Goal: Task Accomplishment & Management: Complete application form

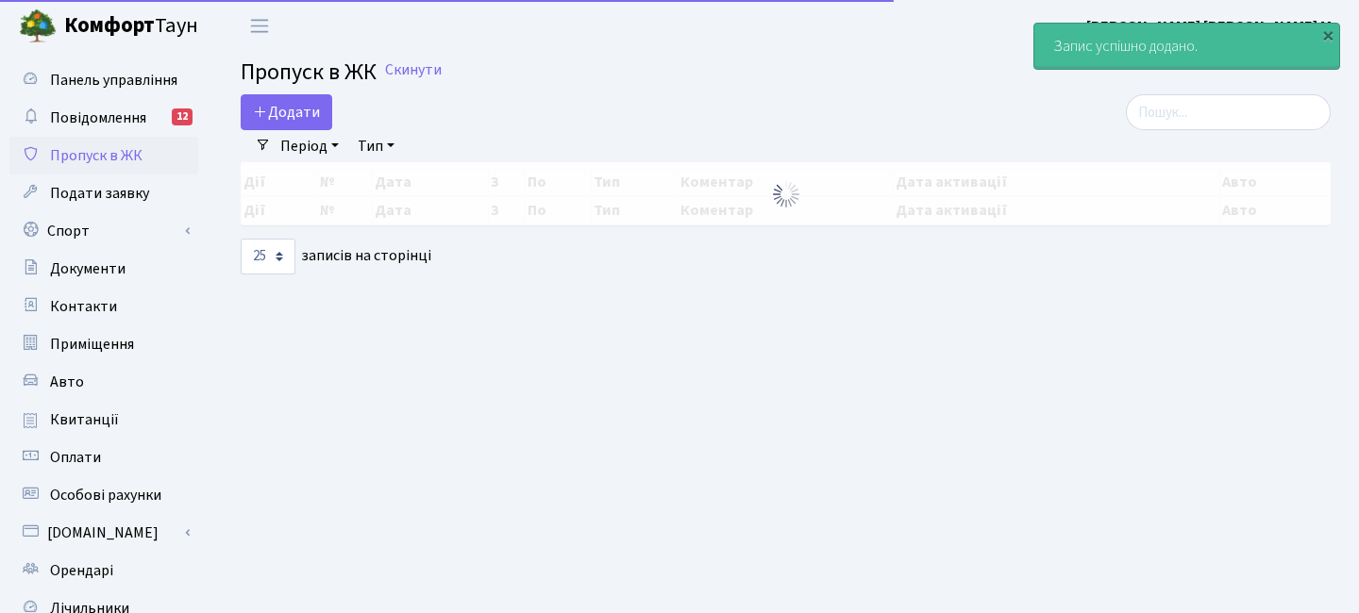
select select "25"
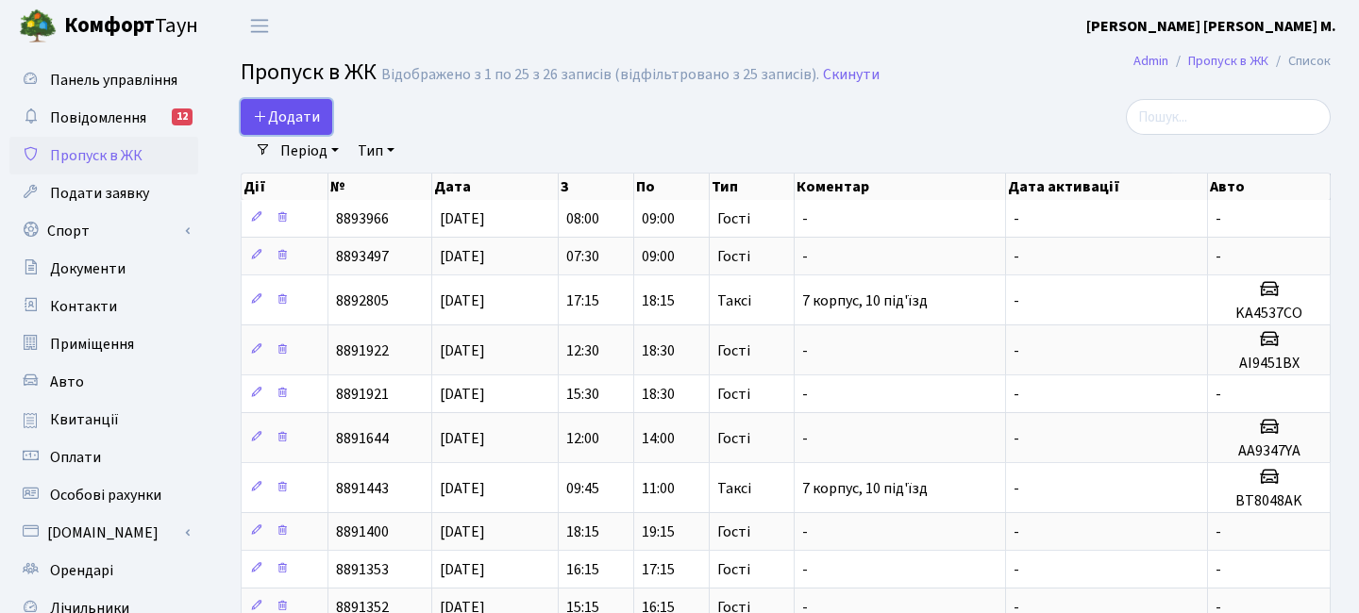
click at [300, 126] on span "Додати" at bounding box center [286, 117] width 67 height 21
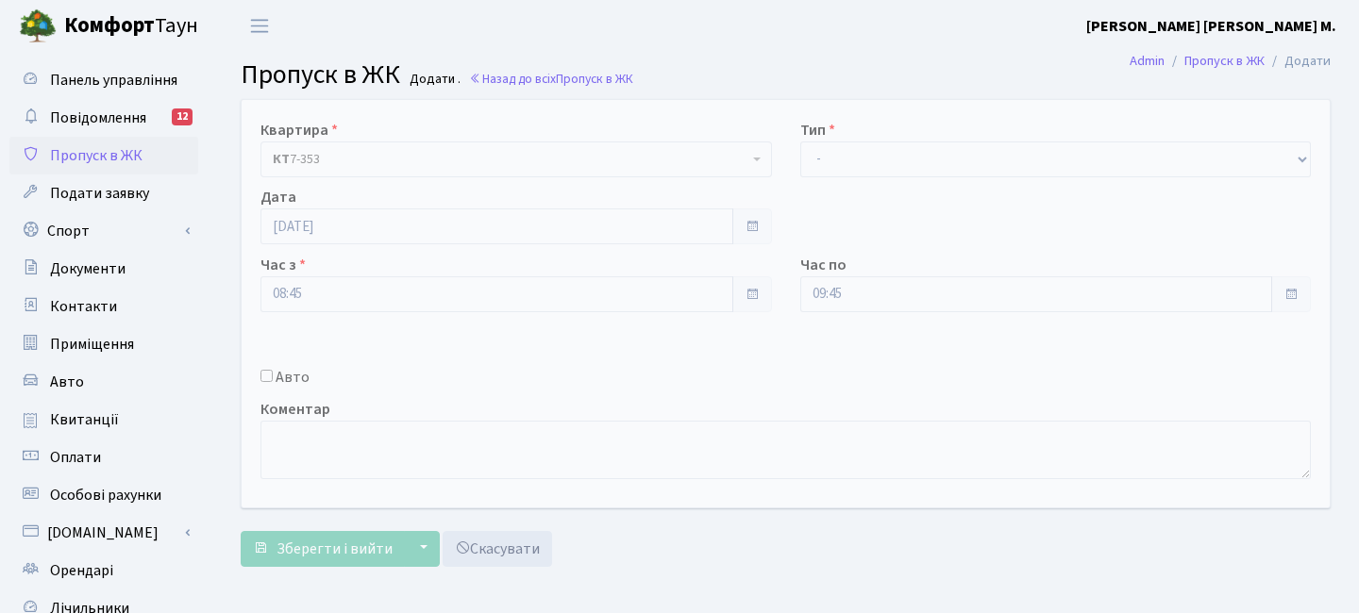
click at [266, 376] on input "Авто" at bounding box center [266, 376] width 12 height 12
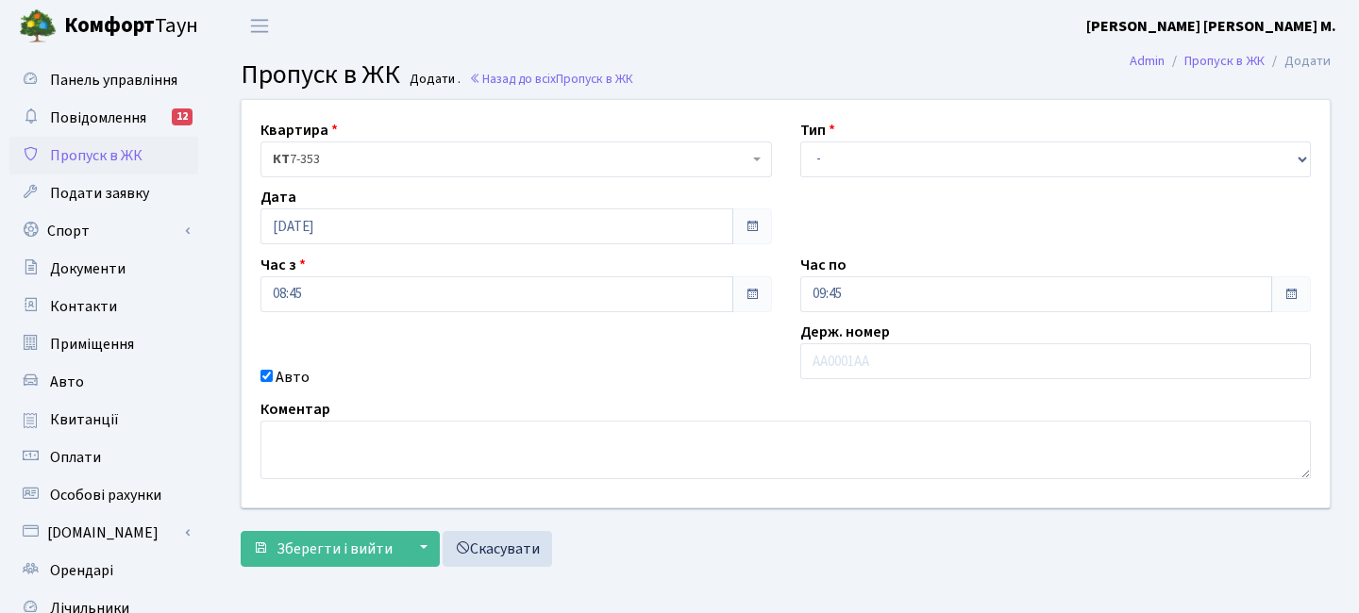
drag, startPoint x: 264, startPoint y: 377, endPoint x: 289, endPoint y: 345, distance: 39.7
click at [263, 377] on input "Авто" at bounding box center [266, 376] width 12 height 12
checkbox input "false"
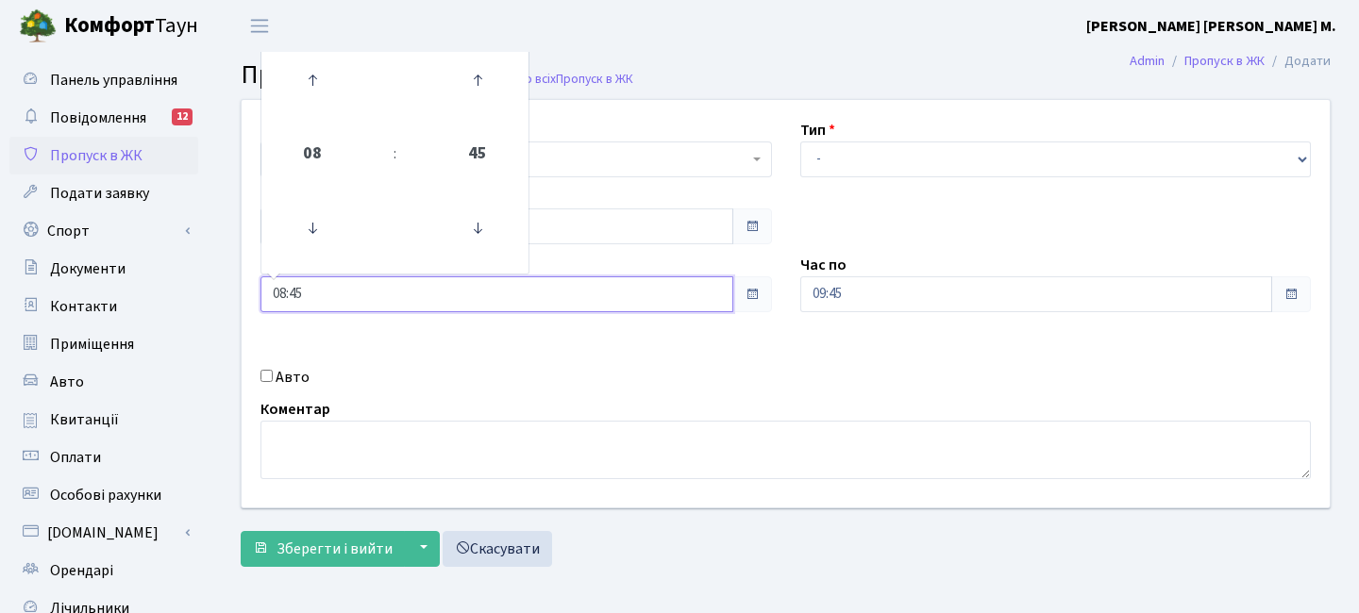
drag, startPoint x: 311, startPoint y: 293, endPoint x: 204, endPoint y: 288, distance: 106.8
click at [203, 288] on div "Панель управління Повідомлення 12 Пропуск в ЖК Подати заявку Спорт Бронювання С…" at bounding box center [679, 427] width 1359 height 750
type input "09:00"
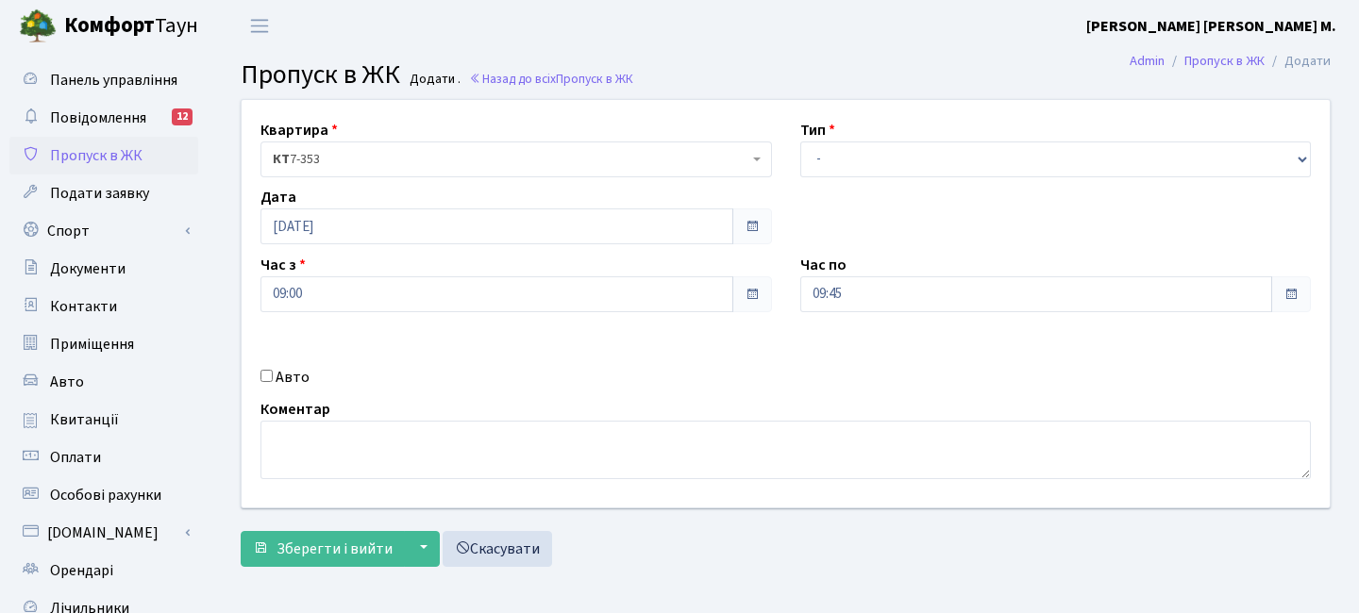
click at [618, 383] on div "Авто" at bounding box center [516, 377] width 540 height 23
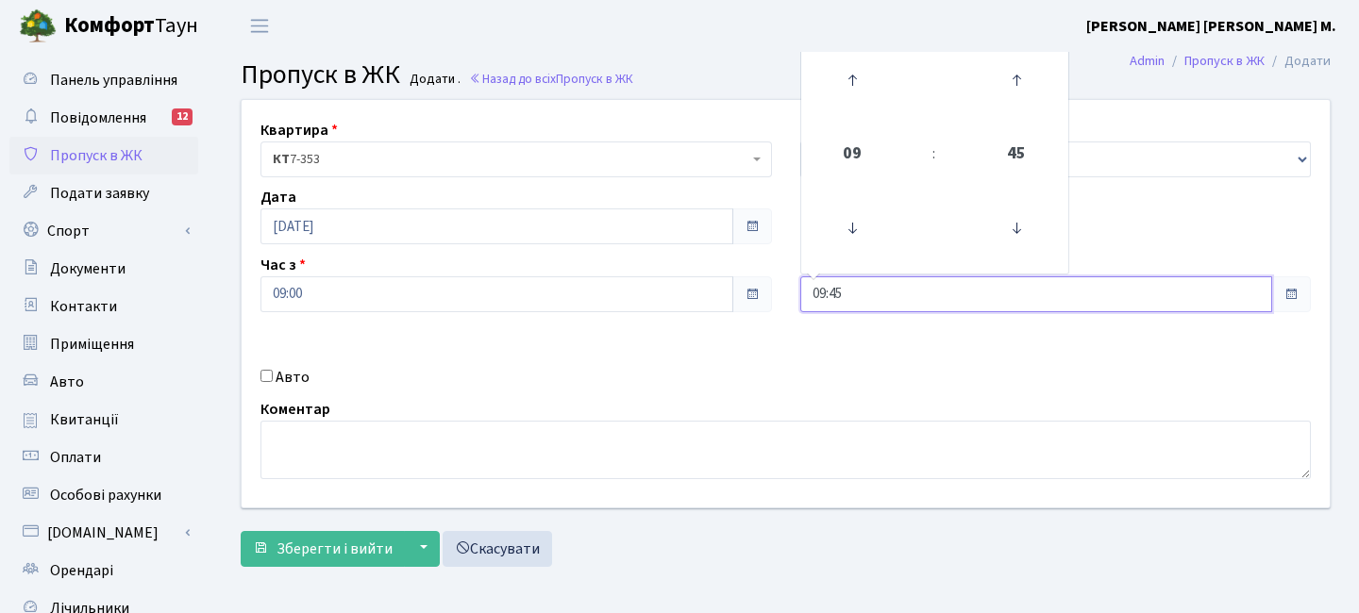
drag, startPoint x: 842, startPoint y: 295, endPoint x: 759, endPoint y: 291, distance: 83.2
click at [759, 291] on div "Квартира <b>КТ</b>&nbsp;&nbsp;&nbsp;&nbsp;7-353 <b>КТ</b>&nbsp;&nbsp;&nbsp;&nbs…" at bounding box center [785, 304] width 1117 height 408
type input "11:00"
drag, startPoint x: 775, startPoint y: 332, endPoint x: 835, endPoint y: 254, distance: 98.9
click at [776, 332] on div "Квартира <b>КТ</b>&nbsp;&nbsp;&nbsp;&nbsp;7-353 <b>КТ</b>&nbsp;&nbsp;&nbsp;&nbs…" at bounding box center [785, 304] width 1117 height 408
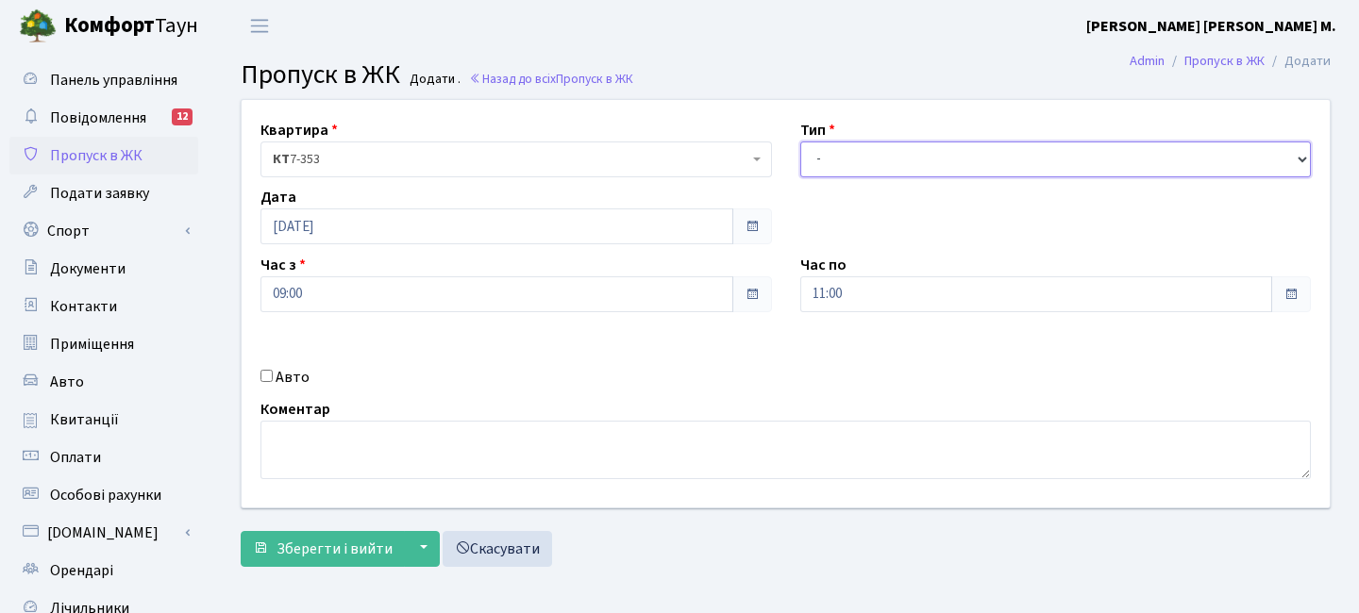
click at [848, 160] on select "- Доставка Таксі Гості Сервіс" at bounding box center [1056, 160] width 512 height 36
select select "3"
click at [800, 142] on select "- Доставка Таксі Гості Сервіс" at bounding box center [1056, 160] width 512 height 36
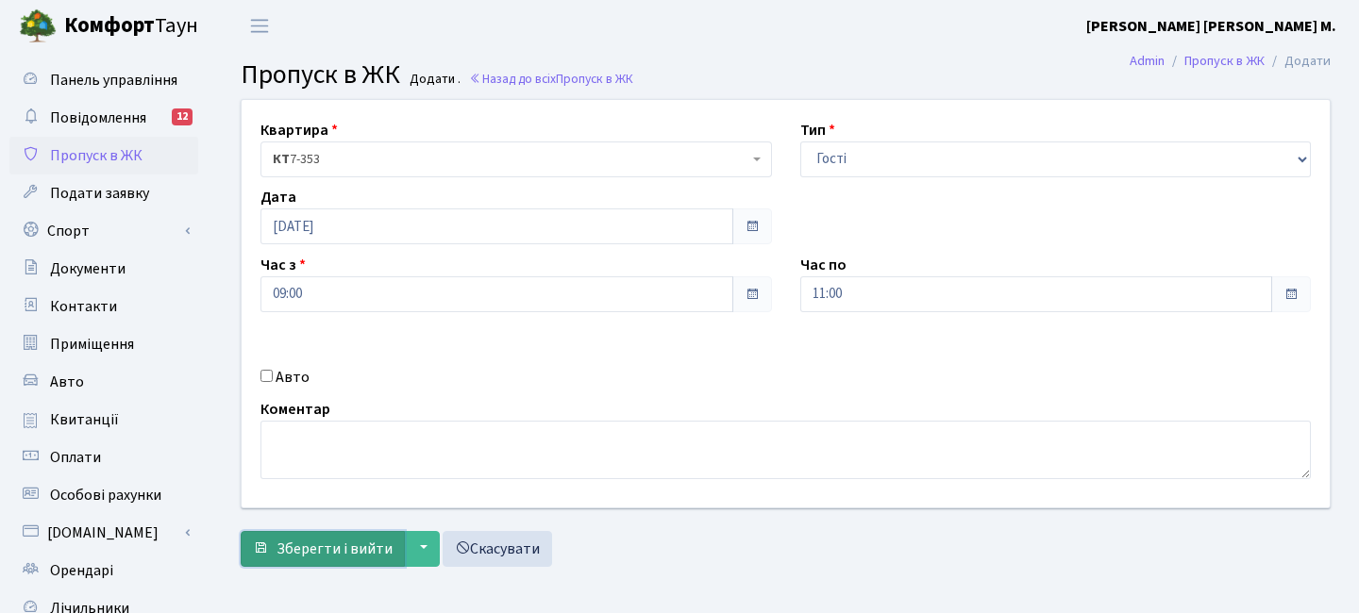
click at [316, 562] on button "Зберегти і вийти" at bounding box center [323, 549] width 164 height 36
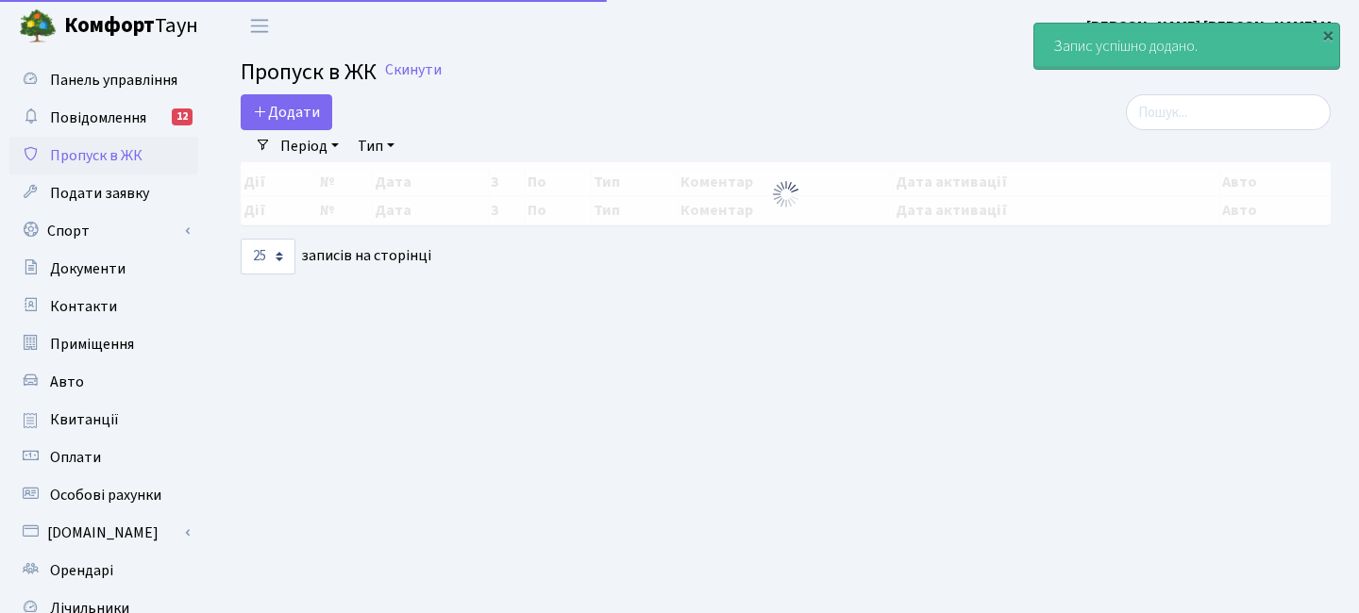
select select "25"
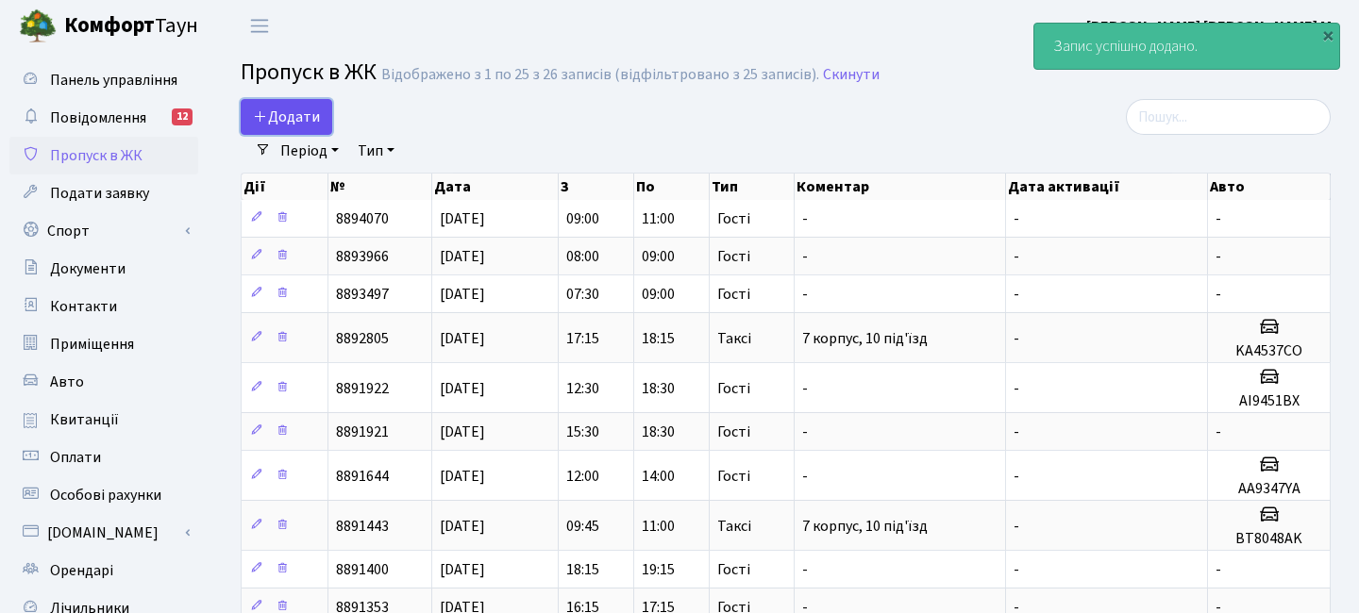
click at [297, 116] on span "Додати" at bounding box center [286, 117] width 67 height 21
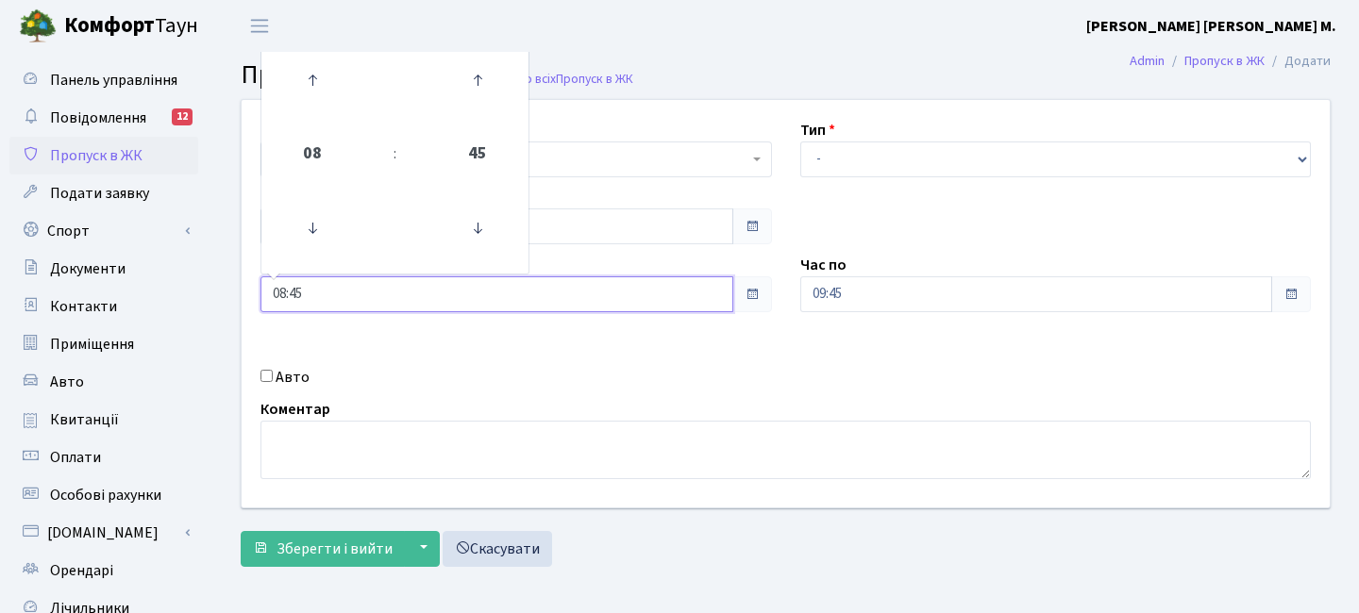
drag, startPoint x: 309, startPoint y: 292, endPoint x: 232, endPoint y: 298, distance: 76.7
click at [232, 298] on div "Квартира <b>КТ</b>&nbsp;&nbsp;&nbsp;&nbsp;7-353 <b>КТ</b>&nbsp;&nbsp;&nbsp;&nbs…" at bounding box center [785, 304] width 1117 height 408
type input "11:00"
click at [435, 348] on div "Квартира <b>КТ</b>&nbsp;&nbsp;&nbsp;&nbsp;7-353 <b>КТ</b>&nbsp;&nbsp;&nbsp;&nbs…" at bounding box center [785, 304] width 1117 height 408
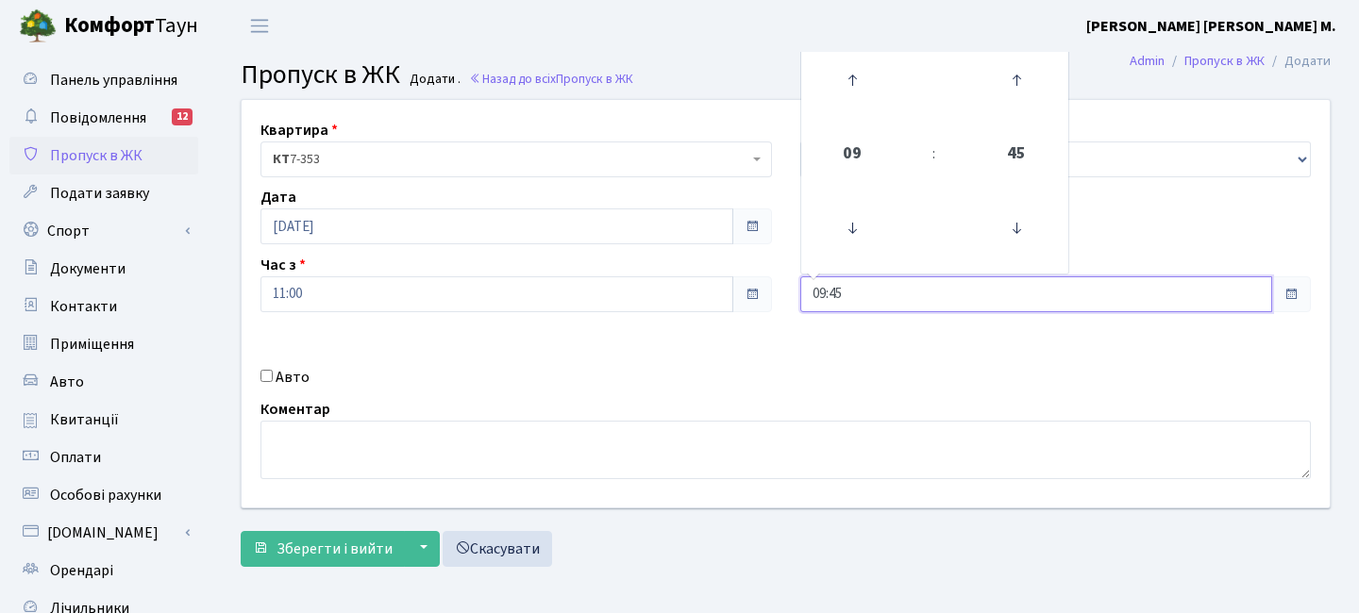
drag, startPoint x: 845, startPoint y: 294, endPoint x: 765, endPoint y: 317, distance: 82.7
click at [769, 292] on div "Квартира <b>КТ</b>&nbsp;&nbsp;&nbsp;&nbsp;7-353 <b>КТ</b>&nbsp;&nbsp;&nbsp;&nbs…" at bounding box center [785, 304] width 1117 height 408
type input "13:00"
drag, startPoint x: 740, startPoint y: 337, endPoint x: 781, endPoint y: 267, distance: 80.8
click at [740, 336] on div "Квартира <b>КТ</b>&nbsp;&nbsp;&nbsp;&nbsp;7-353 <b>КТ</b>&nbsp;&nbsp;&nbsp;&nbs…" at bounding box center [785, 304] width 1117 height 408
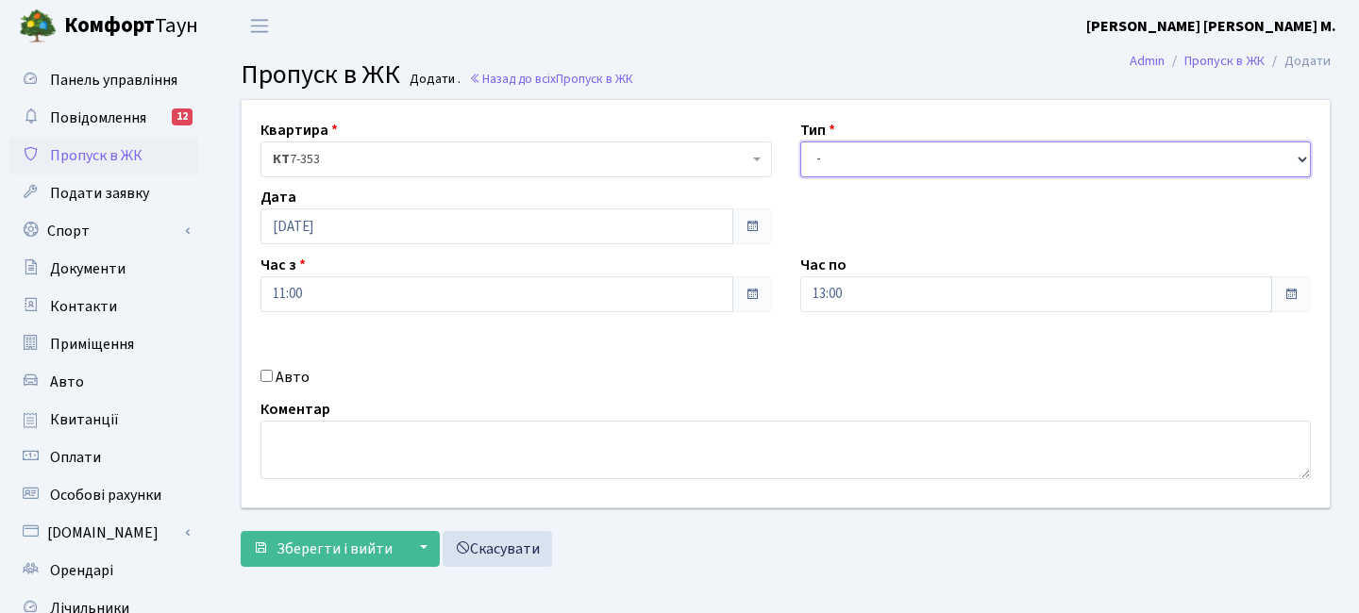
click at [831, 160] on select "- Доставка Таксі Гості Сервіс" at bounding box center [1056, 160] width 512 height 36
select select "3"
click at [800, 142] on select "- Доставка Таксі Гості Сервіс" at bounding box center [1056, 160] width 512 height 36
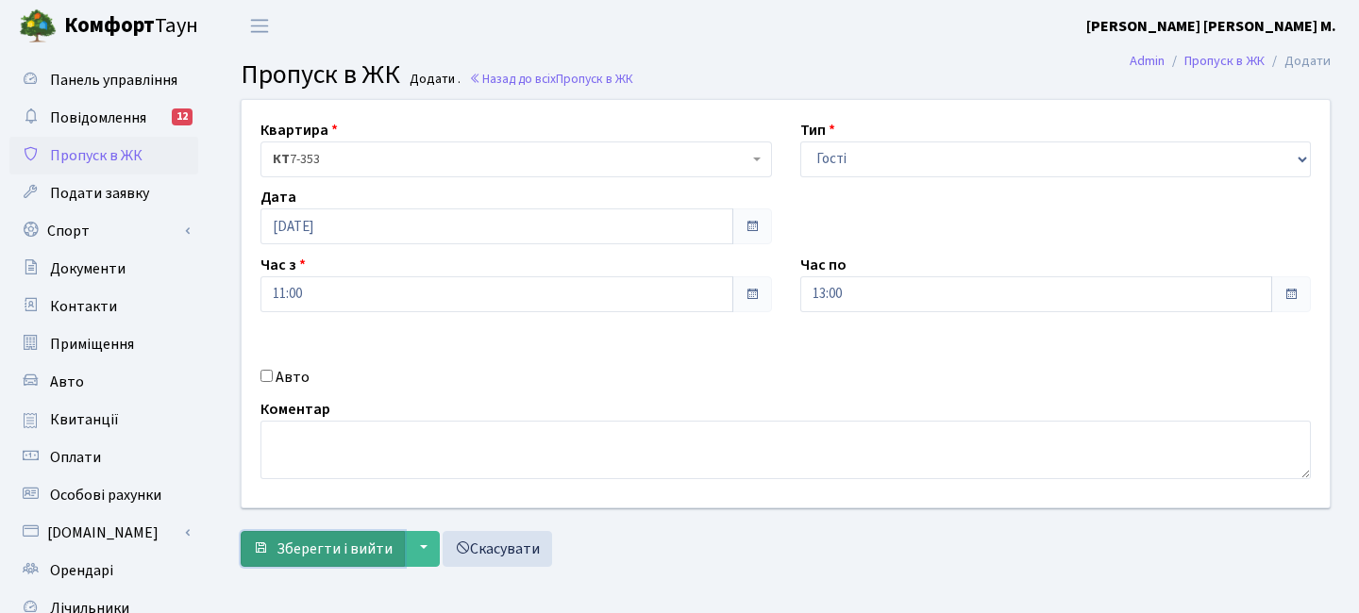
click at [354, 546] on span "Зберегти і вийти" at bounding box center [335, 549] width 116 height 21
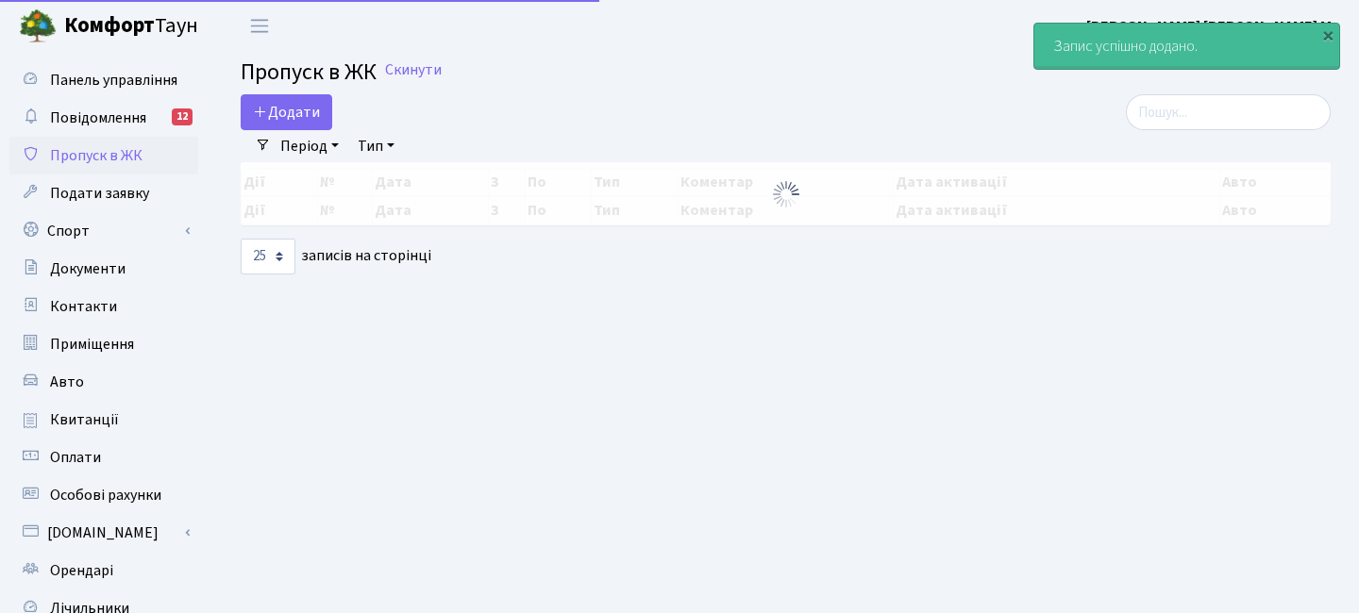
select select "25"
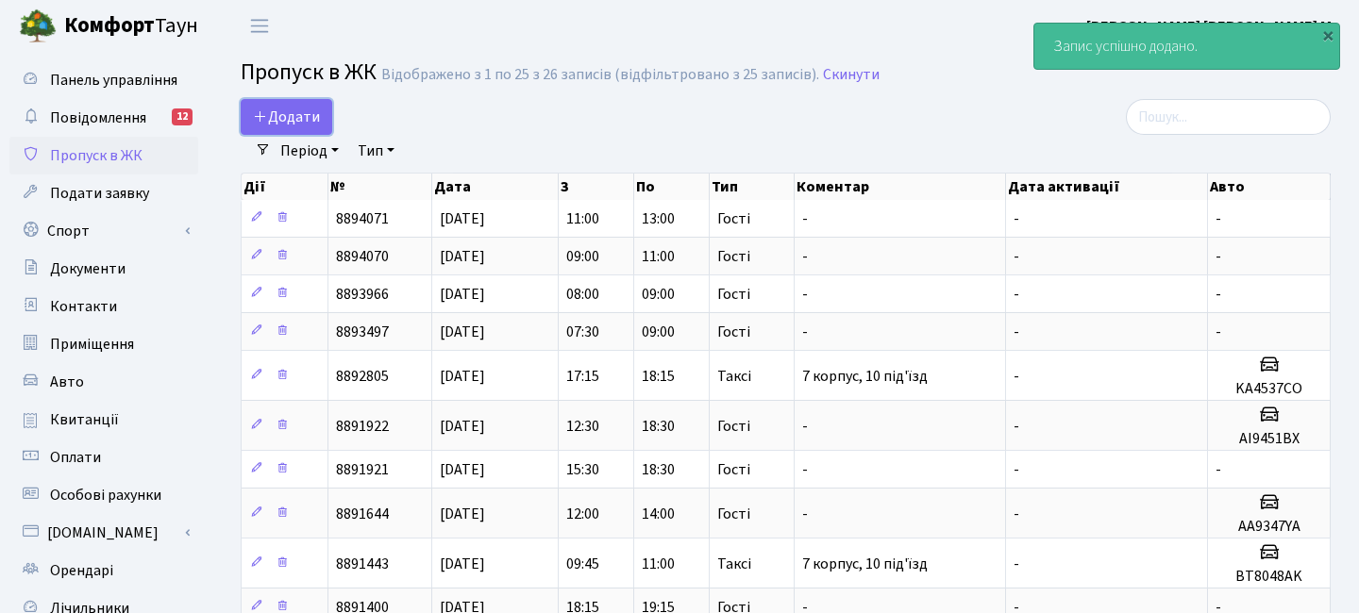
drag, startPoint x: 312, startPoint y: 123, endPoint x: 313, endPoint y: 136, distance: 13.2
click at [312, 123] on span "Додати" at bounding box center [286, 117] width 67 height 21
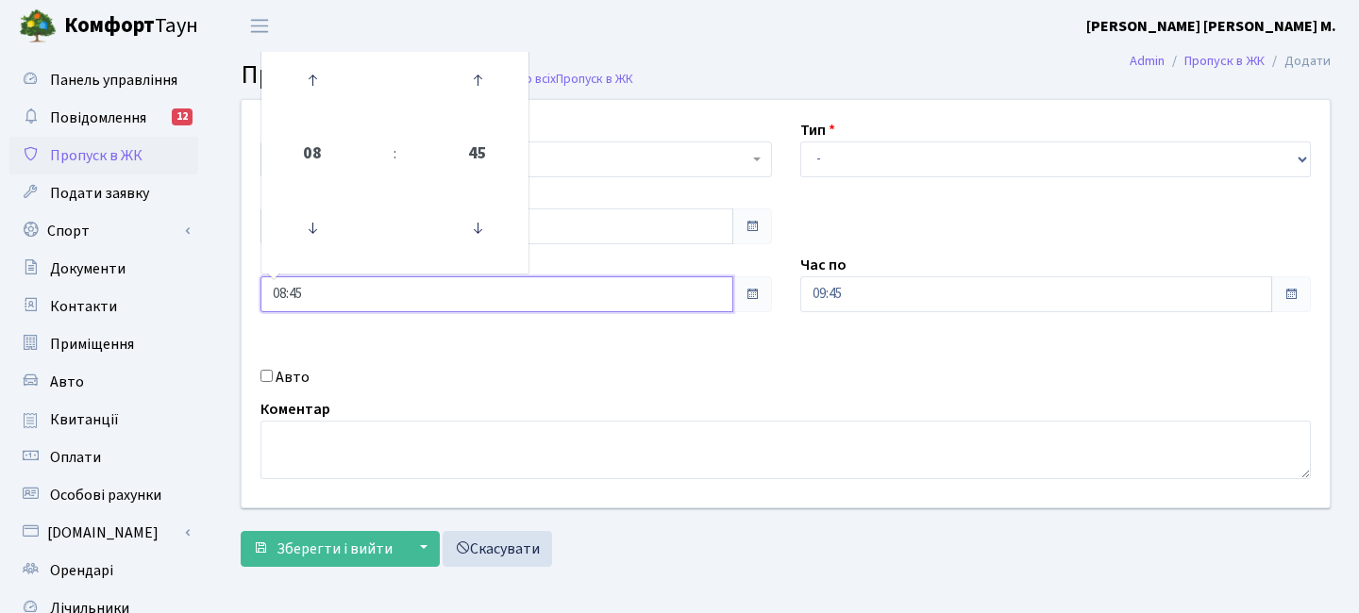
drag, startPoint x: 303, startPoint y: 295, endPoint x: 241, endPoint y: 294, distance: 62.3
click at [241, 294] on div "Квартира <b>КТ</b>&nbsp;&nbsp;&nbsp;&nbsp;7-353 <b>КТ</b>&nbsp;&nbsp;&nbsp;&nbs…" at bounding box center [785, 304] width 1117 height 408
type input "13:00"
drag, startPoint x: 386, startPoint y: 353, endPoint x: 546, endPoint y: 342, distance: 160.8
click at [387, 353] on div "Квартира <b>КТ</b>&nbsp;&nbsp;&nbsp;&nbsp;7-353 <b>КТ</b>&nbsp;&nbsp;&nbsp;&nbs…" at bounding box center [785, 304] width 1117 height 408
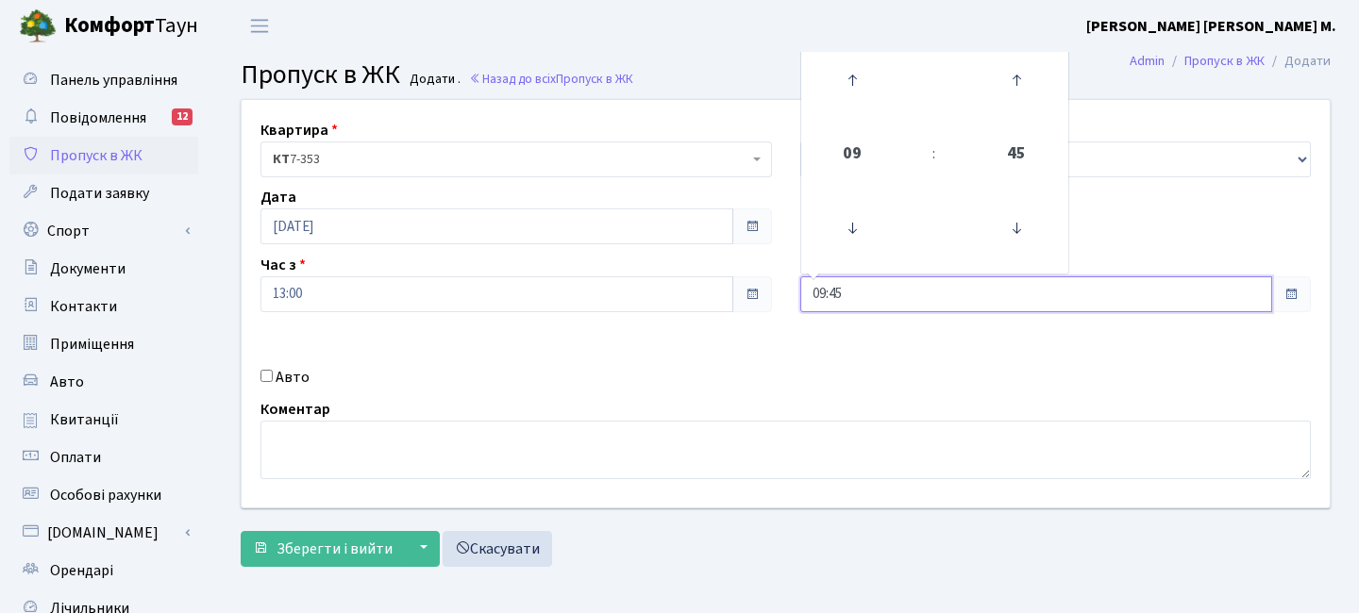
drag, startPoint x: 852, startPoint y: 300, endPoint x: 715, endPoint y: 295, distance: 136.9
click at [718, 295] on div "Квартира <b>КТ</b>&nbsp;&nbsp;&nbsp;&nbsp;7-353 <b>КТ</b>&nbsp;&nbsp;&nbsp;&nbs…" at bounding box center [785, 304] width 1117 height 408
type input "15:00"
click at [741, 356] on div "Квартира <b>КТ</b>&nbsp;&nbsp;&nbsp;&nbsp;7-353 <b>КТ</b>&nbsp;&nbsp;&nbsp;&nbs…" at bounding box center [785, 304] width 1117 height 408
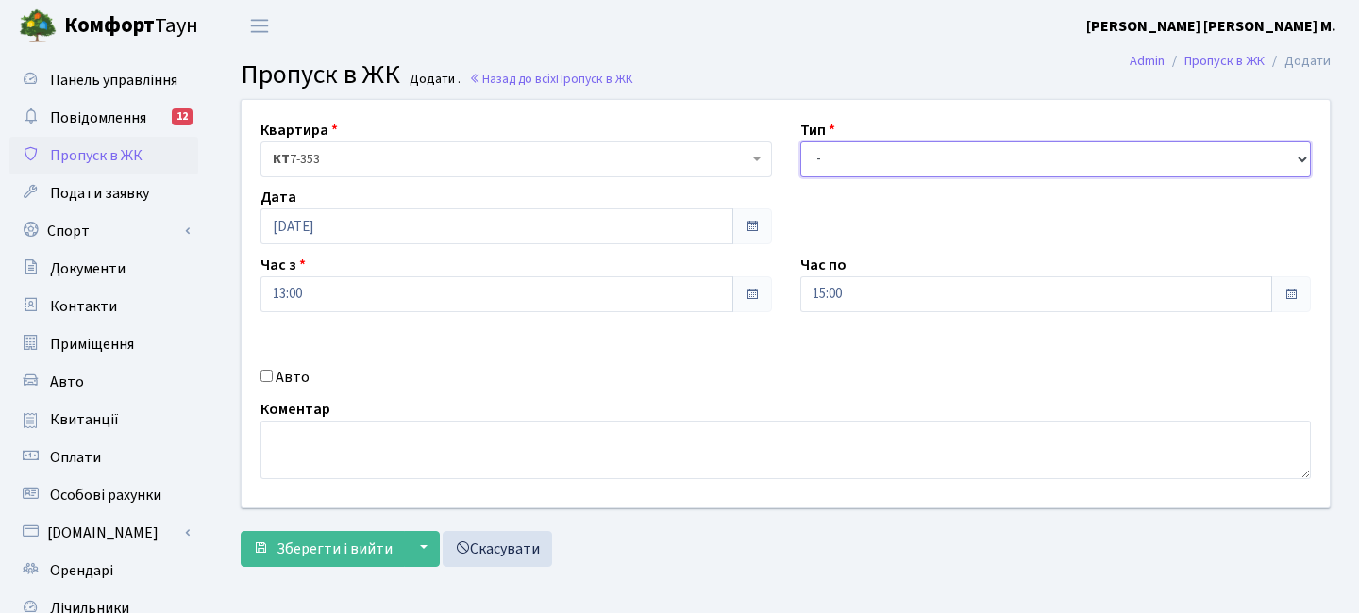
click at [865, 156] on select "- Доставка Таксі Гості Сервіс" at bounding box center [1056, 160] width 512 height 36
select select "3"
click at [800, 142] on select "- Доставка Таксі Гості Сервіс" at bounding box center [1056, 160] width 512 height 36
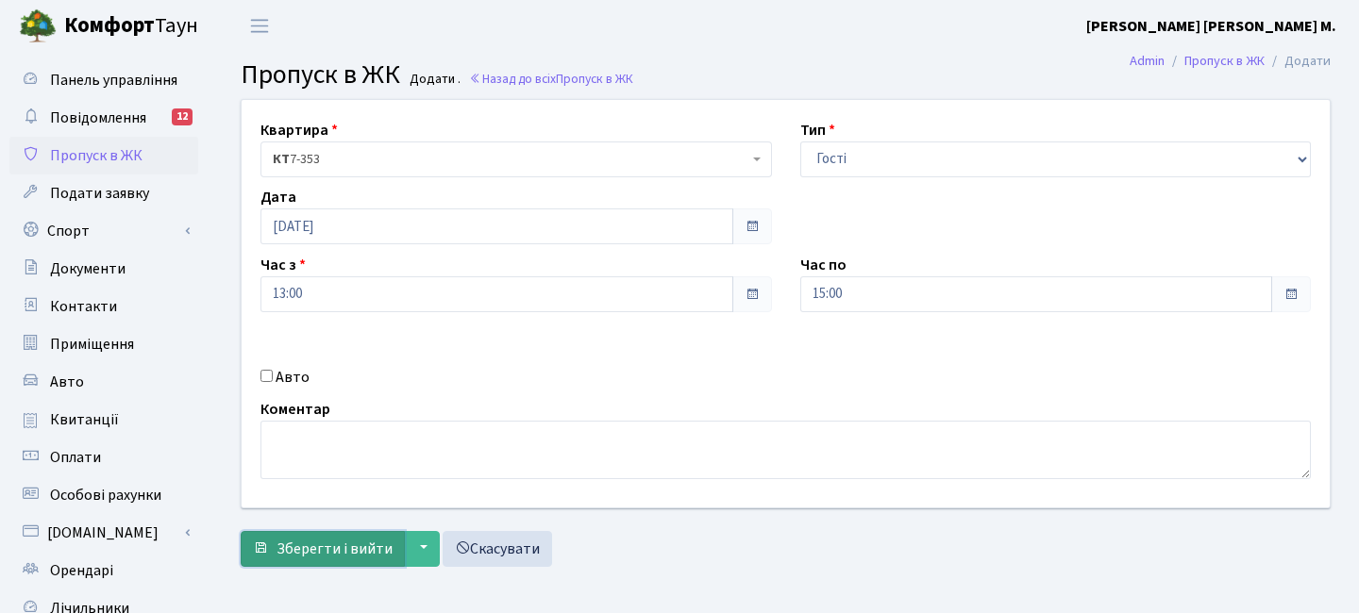
click at [327, 541] on span "Зберегти і вийти" at bounding box center [335, 549] width 116 height 21
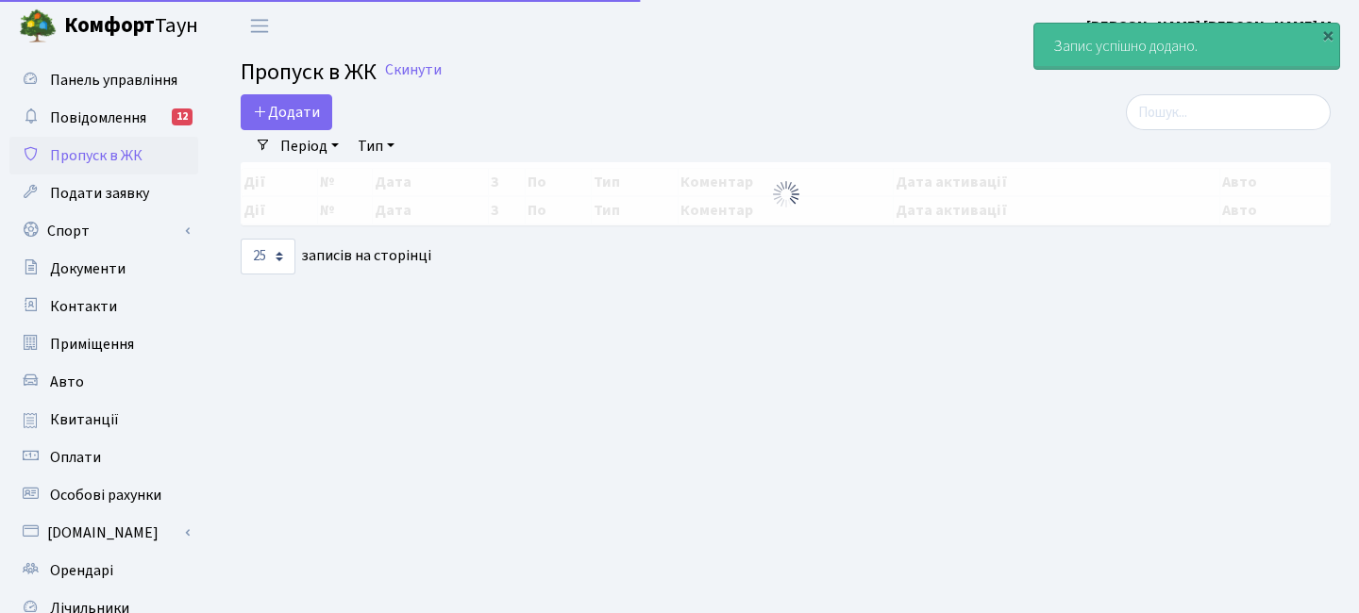
select select "25"
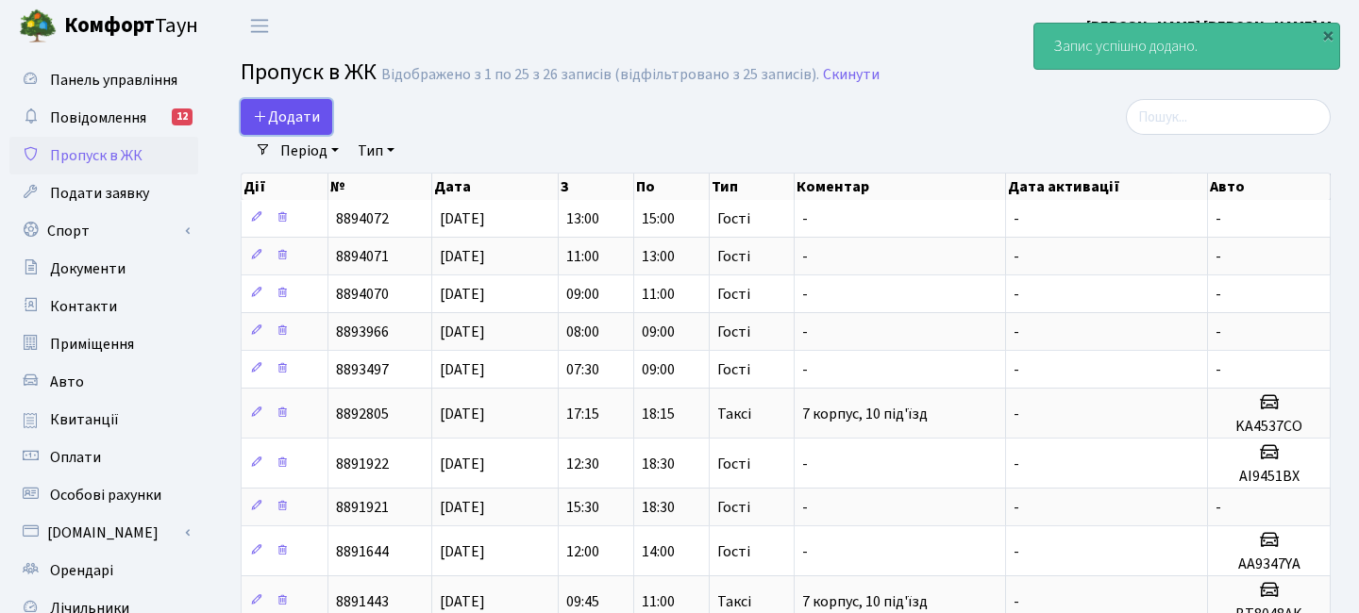
click at [295, 116] on span "Додати" at bounding box center [286, 117] width 67 height 21
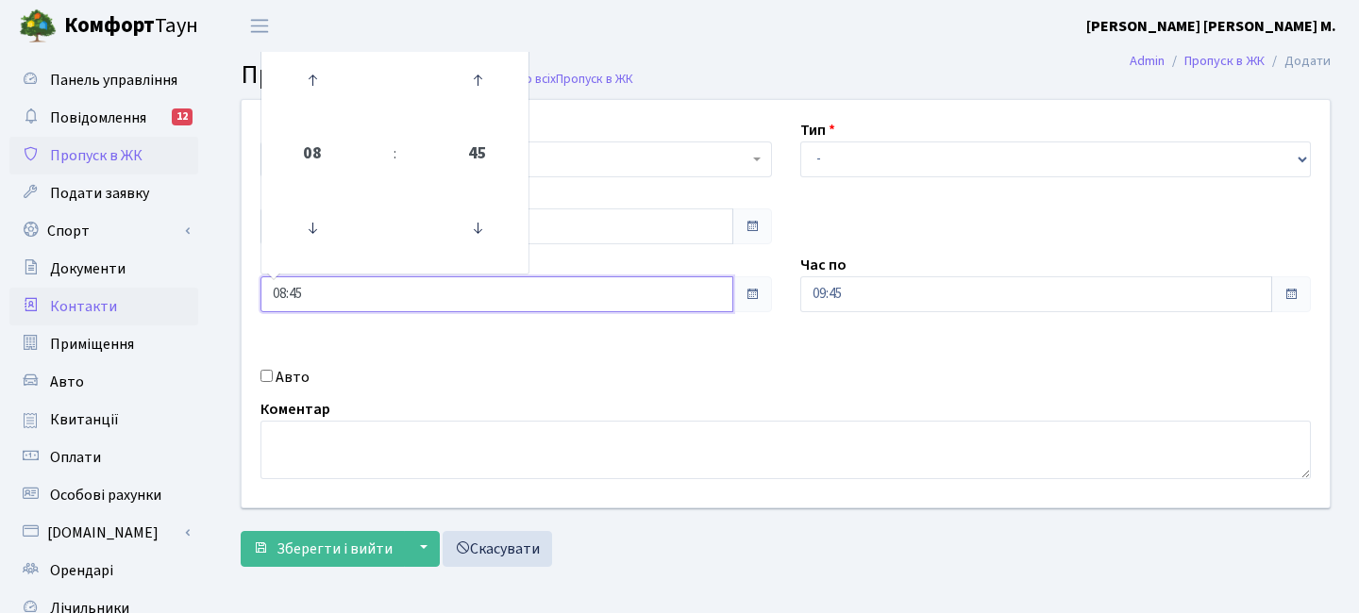
drag, startPoint x: 140, startPoint y: 292, endPoint x: 150, endPoint y: 294, distance: 10.8
click at [138, 292] on div "Панель управління Повідомлення 12 Пропуск в ЖК Подати заявку Спорт Бронювання С…" at bounding box center [679, 427] width 1359 height 750
type input "15:00"
click at [455, 363] on div "Квартира <b>КТ</b>&nbsp;&nbsp;&nbsp;&nbsp;7-353 <b>КТ</b>&nbsp;&nbsp;&nbsp;&nbs…" at bounding box center [785, 304] width 1117 height 408
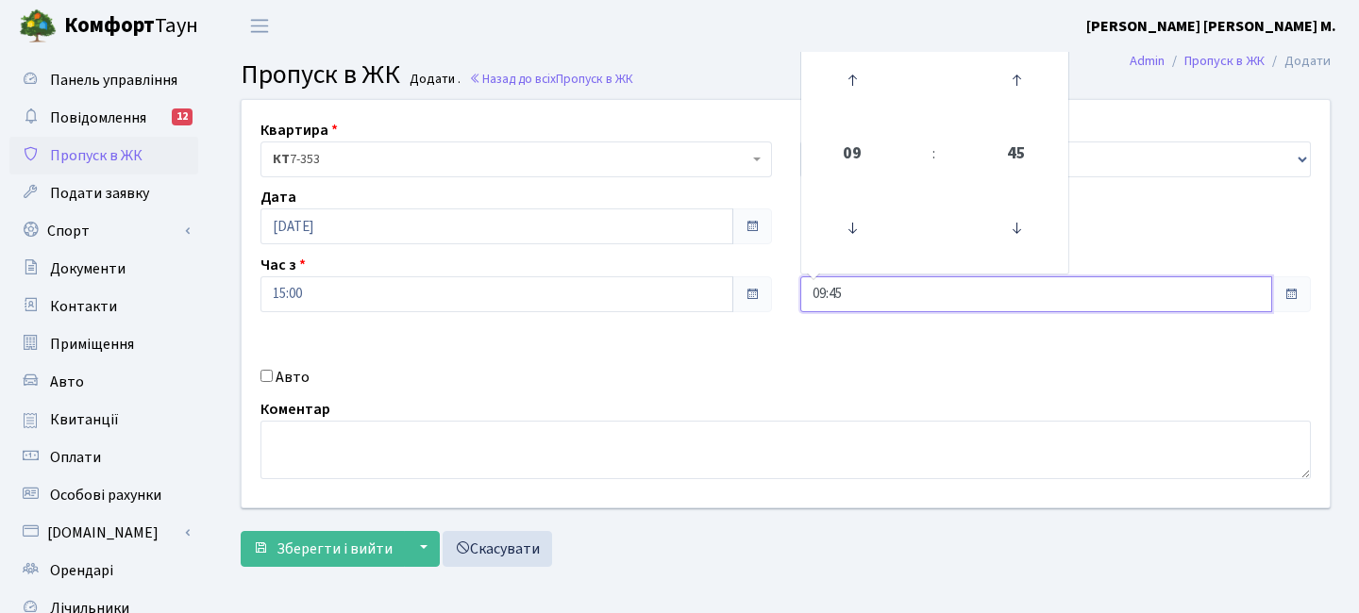
drag, startPoint x: 813, startPoint y: 302, endPoint x: 765, endPoint y: 319, distance: 50.2
click at [759, 301] on div "Квартира <b>КТ</b>&nbsp;&nbsp;&nbsp;&nbsp;7-353 <b>КТ</b>&nbsp;&nbsp;&nbsp;&nbs…" at bounding box center [785, 304] width 1117 height 408
type input "17:00"
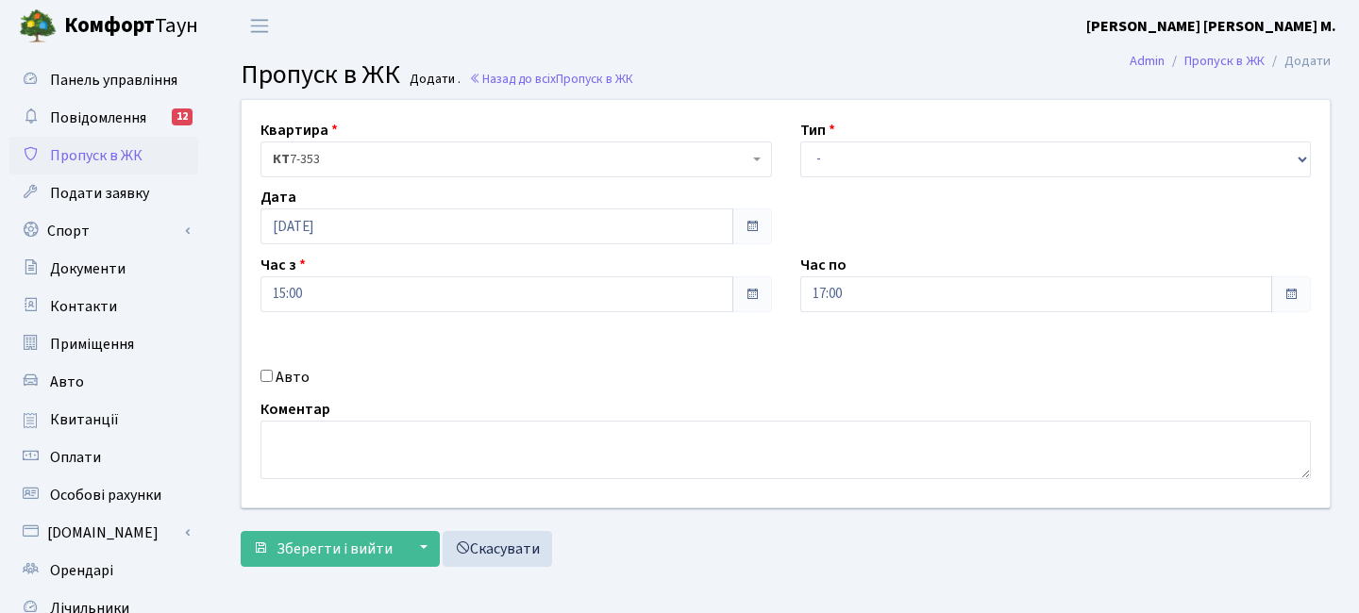
drag, startPoint x: 764, startPoint y: 368, endPoint x: 819, endPoint y: 226, distance: 153.0
click at [764, 368] on div "Авто" at bounding box center [516, 377] width 540 height 23
click at [832, 161] on select "- Доставка Таксі Гості Сервіс" at bounding box center [1056, 160] width 512 height 36
select select "3"
click at [800, 142] on select "- Доставка Таксі Гості Сервіс" at bounding box center [1056, 160] width 512 height 36
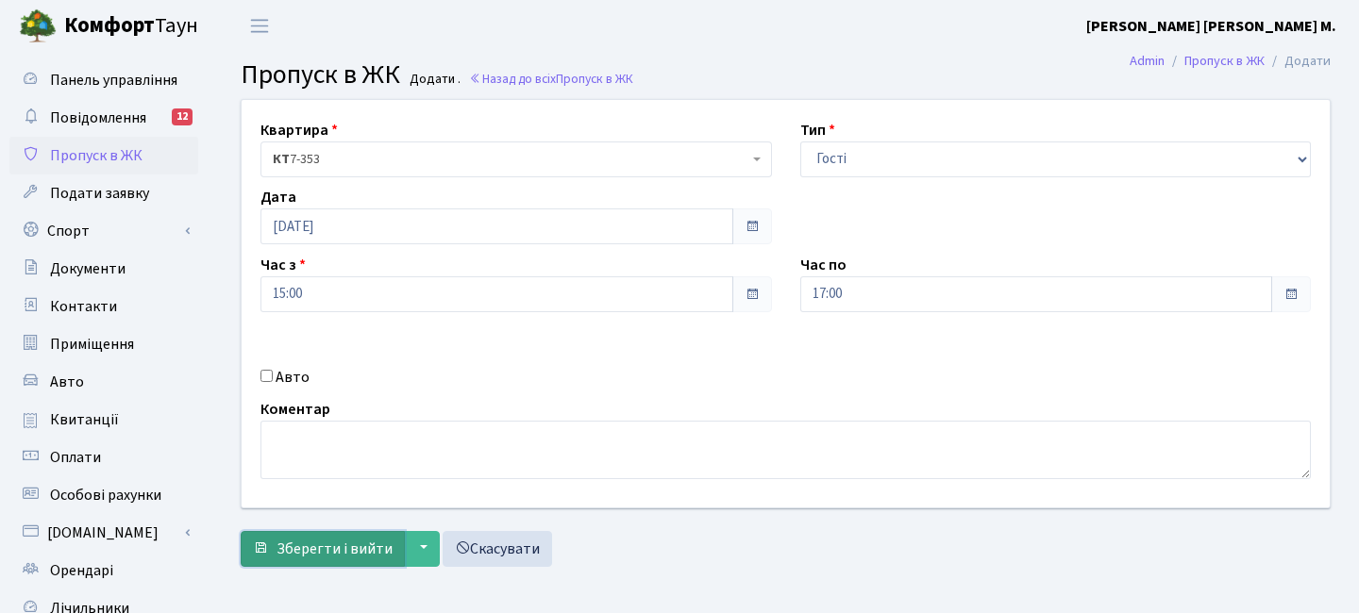
click at [342, 554] on span "Зберегти і вийти" at bounding box center [335, 549] width 116 height 21
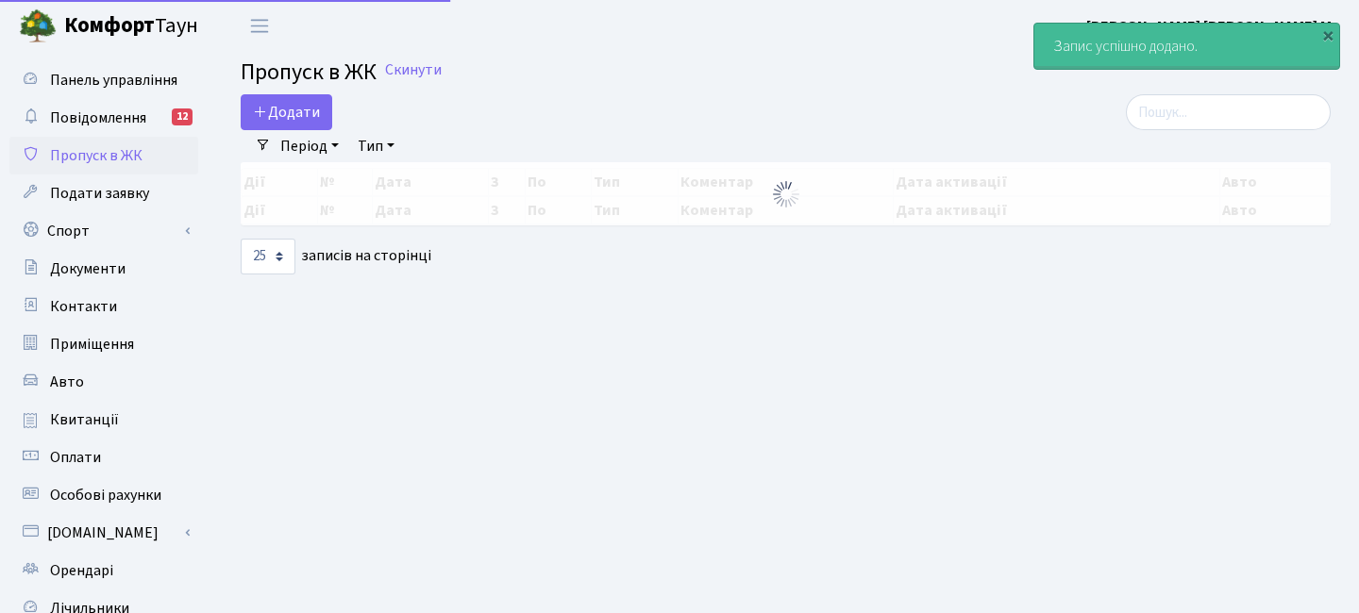
select select "25"
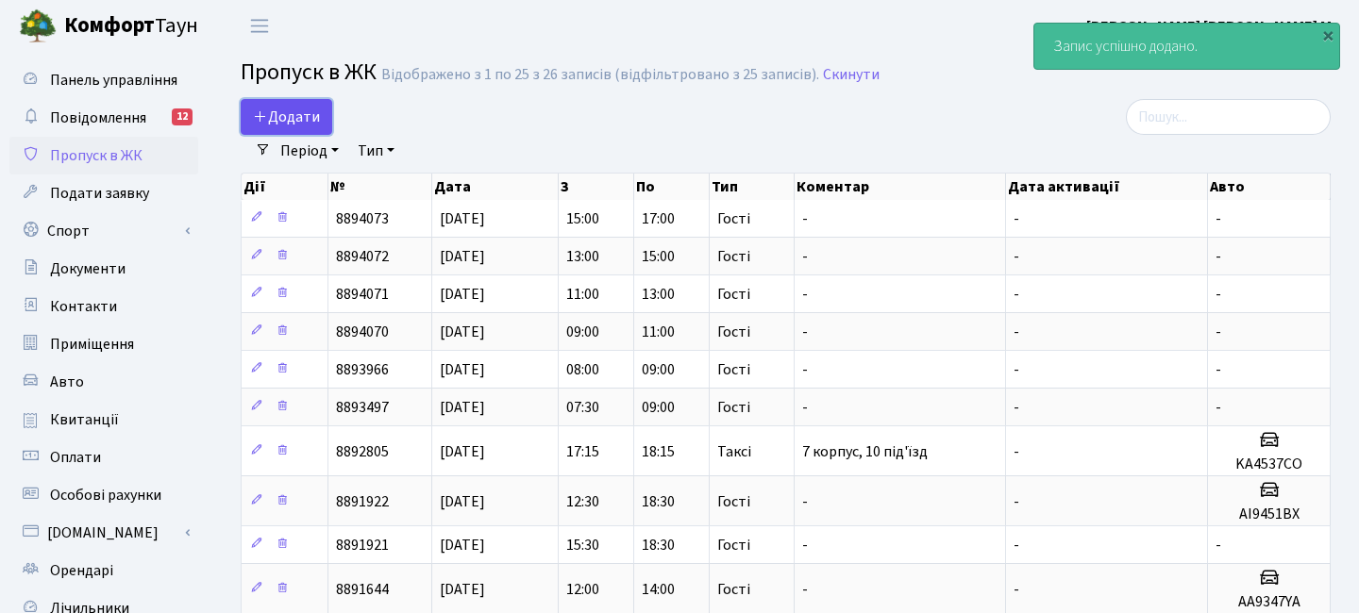
click at [298, 127] on span "Додати" at bounding box center [286, 117] width 67 height 21
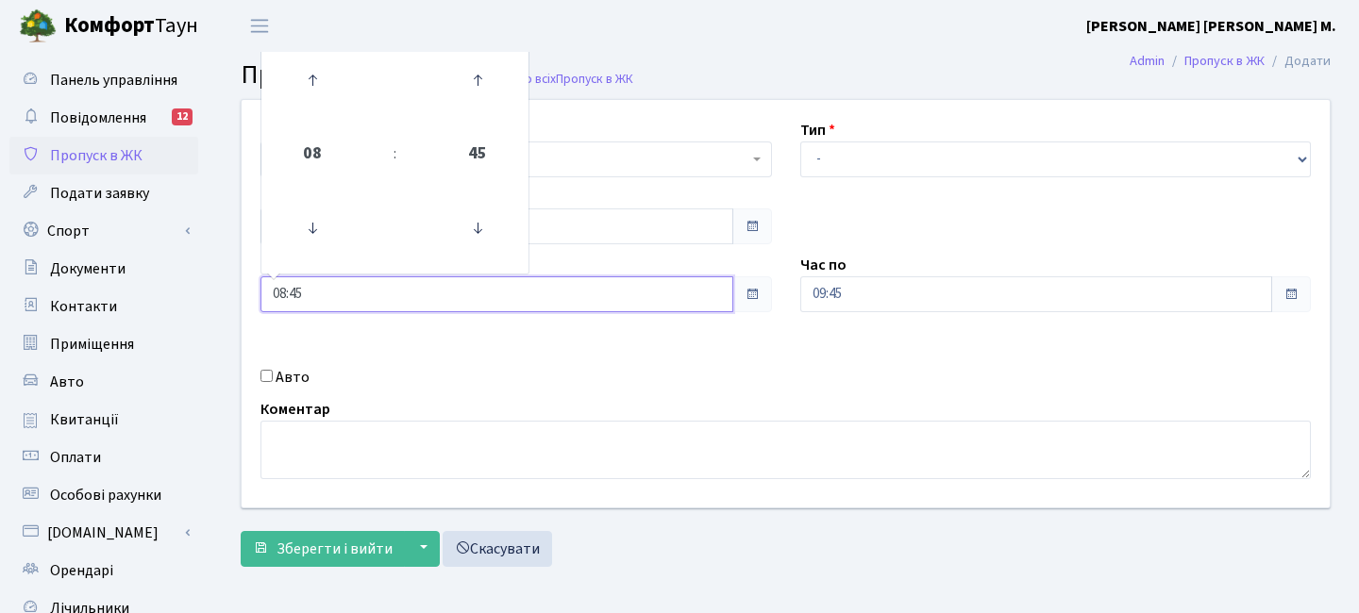
drag, startPoint x: 227, startPoint y: 298, endPoint x: 287, endPoint y: 315, distance: 61.8
click at [208, 296] on div "Панель управління Повідомлення 12 Пропуск в ЖК Подати заявку Спорт Бронювання С…" at bounding box center [679, 427] width 1359 height 750
type input "17:00"
click at [434, 363] on div "Квартира <b>КТ</b>&nbsp;&nbsp;&nbsp;&nbsp;7-353 <b>КТ</b>&nbsp;&nbsp;&nbsp;&nbs…" at bounding box center [785, 304] width 1117 height 408
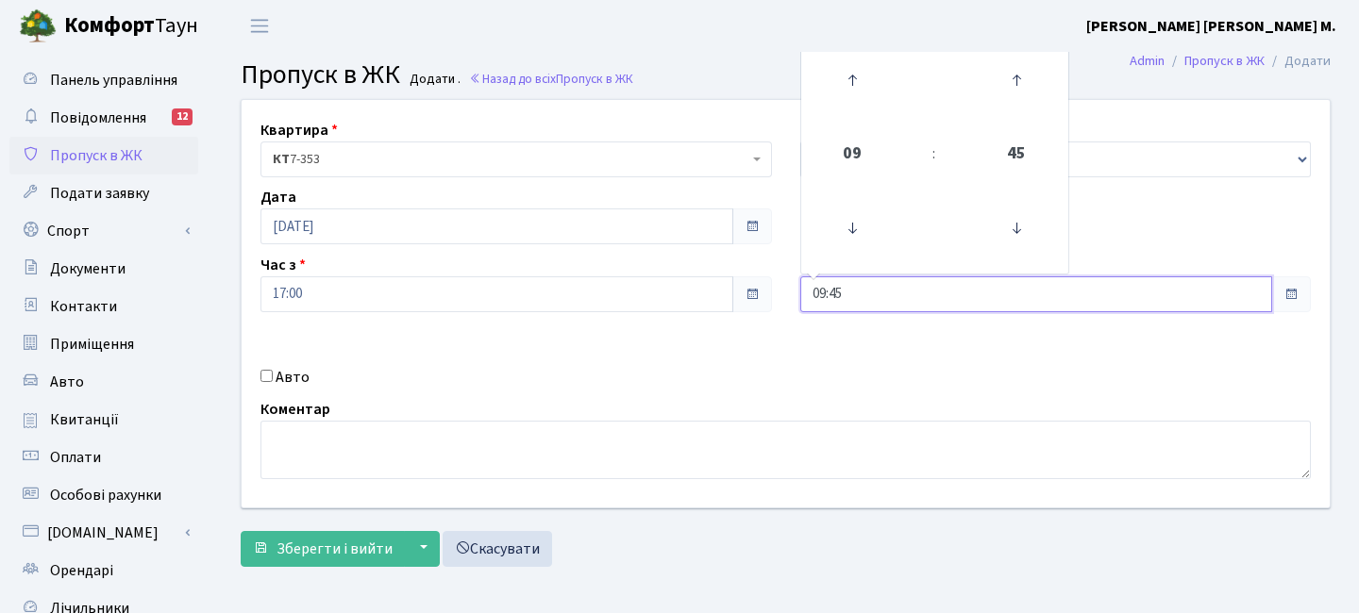
drag, startPoint x: 852, startPoint y: 295, endPoint x: 745, endPoint y: 293, distance: 107.6
click at [745, 293] on div "Квартира <b>КТ</b>&nbsp;&nbsp;&nbsp;&nbsp;7-353 <b>КТ</b>&nbsp;&nbsp;&nbsp;&nbs…" at bounding box center [785, 304] width 1117 height 408
type input "19:00"
click at [752, 358] on div "Квартира <b>КТ</b>&nbsp;&nbsp;&nbsp;&nbsp;7-353 <b>КТ</b>&nbsp;&nbsp;&nbsp;&nbs…" at bounding box center [785, 304] width 1117 height 408
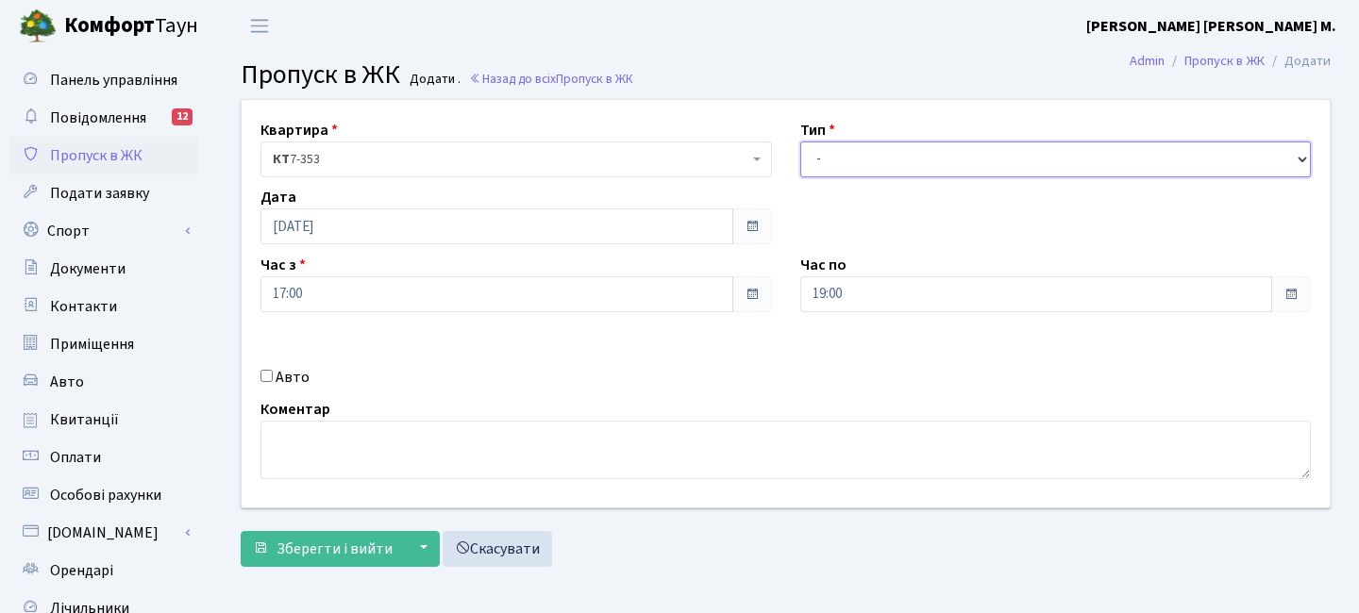
click at [844, 159] on select "- Доставка Таксі Гості Сервіс" at bounding box center [1056, 160] width 512 height 36
select select "3"
click at [800, 142] on select "- Доставка Таксі Гості Сервіс" at bounding box center [1056, 160] width 512 height 36
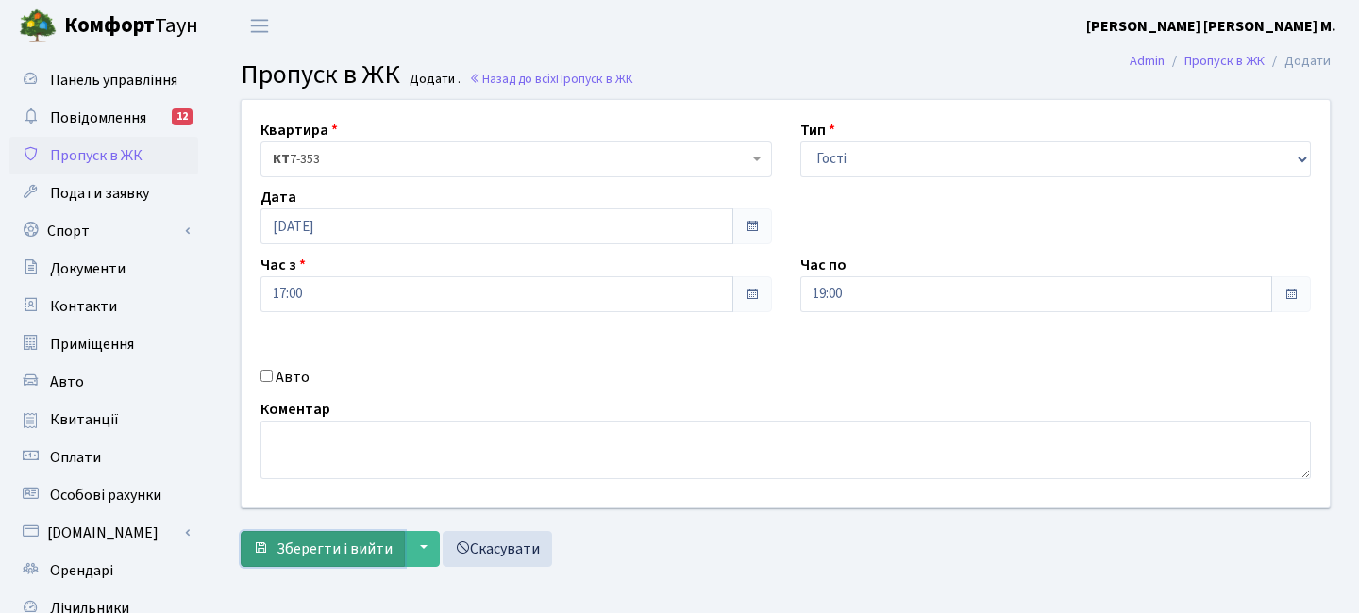
click at [360, 539] on span "Зберегти і вийти" at bounding box center [335, 549] width 116 height 21
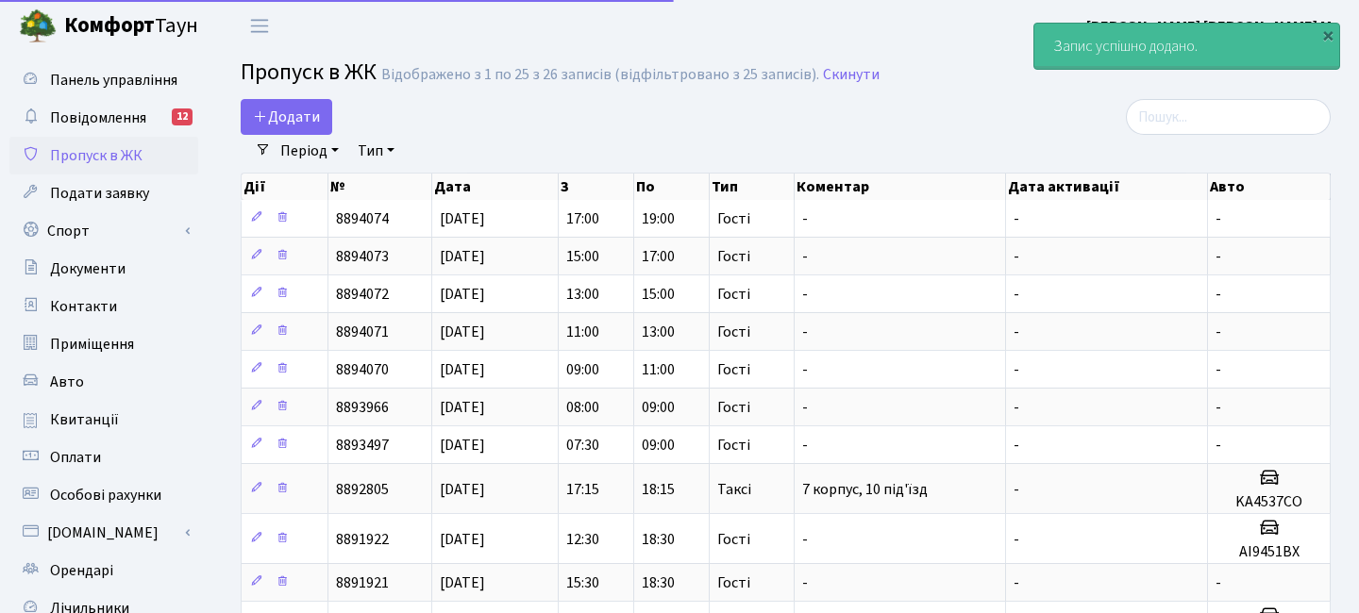
select select "25"
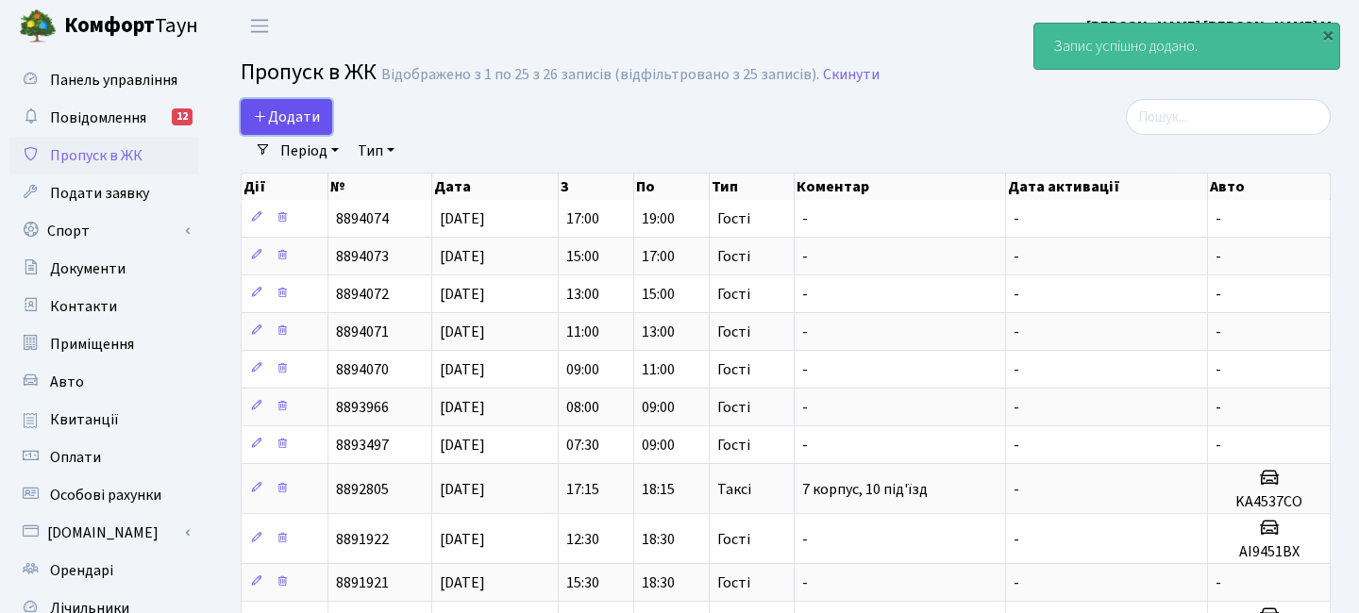
click at [284, 126] on span "Додати" at bounding box center [286, 117] width 67 height 21
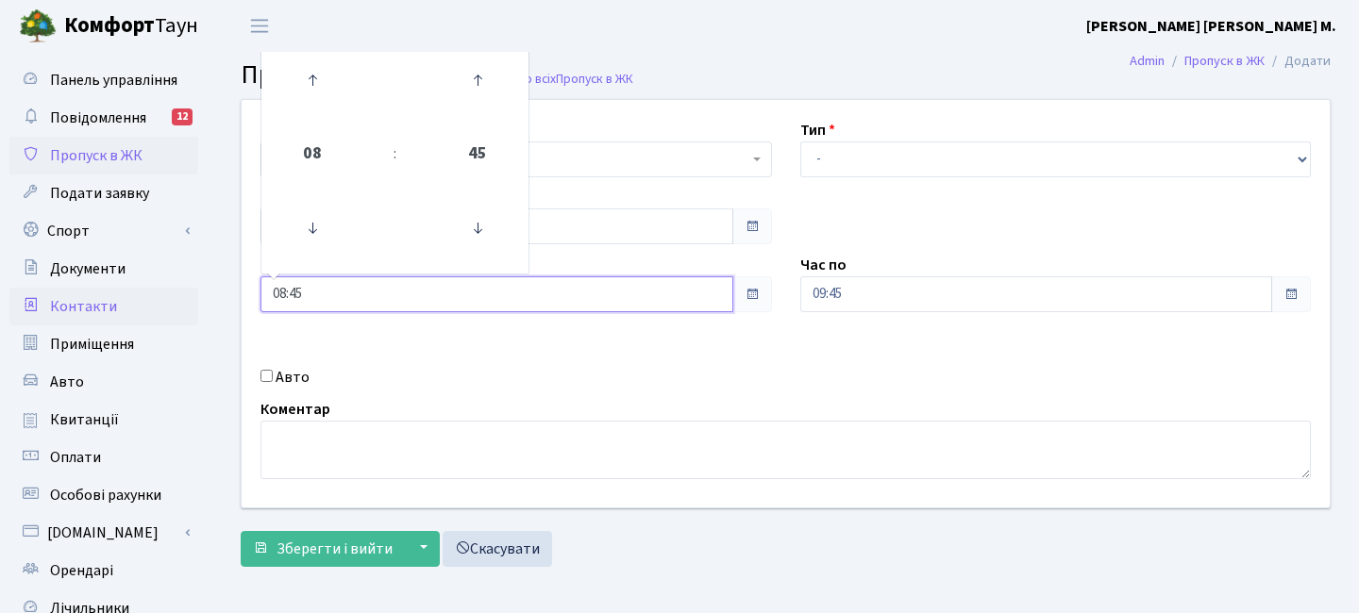
drag, startPoint x: 309, startPoint y: 292, endPoint x: 133, endPoint y: 294, distance: 175.6
click at [133, 294] on div "Панель управління Повідомлення 12 Пропуск в ЖК Подати заявку Спорт Бронювання С…" at bounding box center [679, 427] width 1359 height 750
type input "19:00"
click at [530, 369] on div "Авто" at bounding box center [516, 377] width 540 height 23
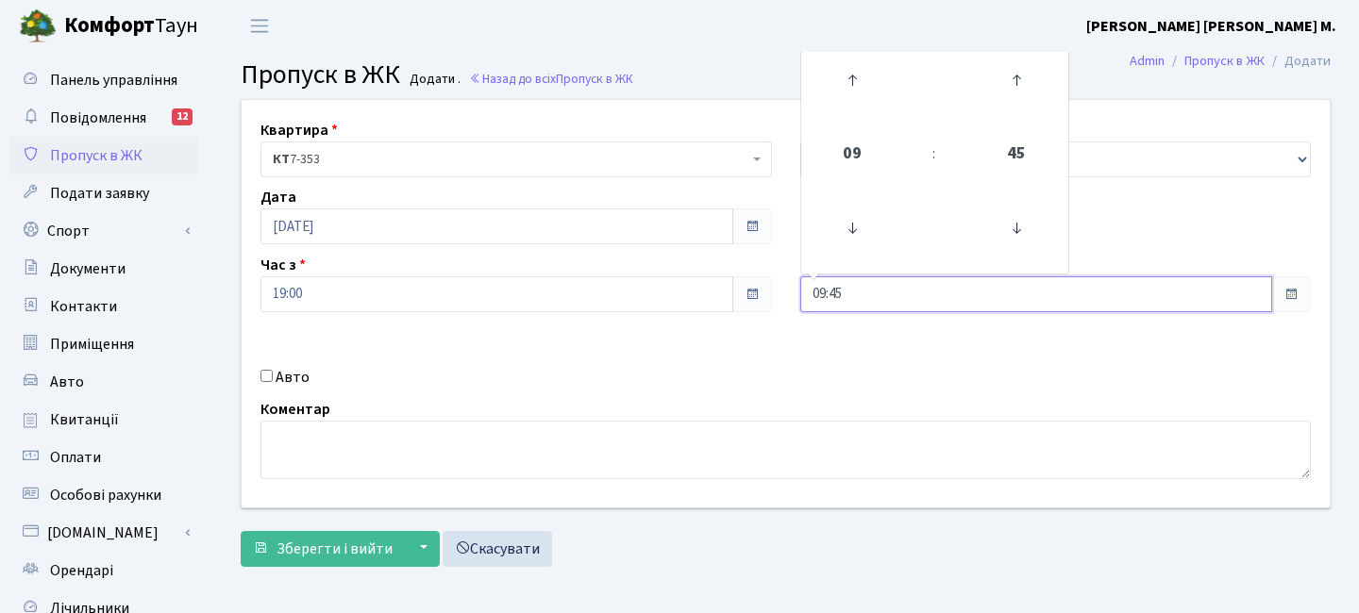
drag, startPoint x: 860, startPoint y: 299, endPoint x: 701, endPoint y: 295, distance: 158.6
click at [701, 295] on div "Квартира <b>КТ</b>&nbsp;&nbsp;&nbsp;&nbsp;7-353 <b>КТ</b>&nbsp;&nbsp;&nbsp;&nbs…" at bounding box center [785, 304] width 1117 height 408
type input "21:30"
drag, startPoint x: 664, startPoint y: 398, endPoint x: 807, endPoint y: 242, distance: 211.8
click at [664, 398] on div "Коментар" at bounding box center [785, 438] width 1079 height 81
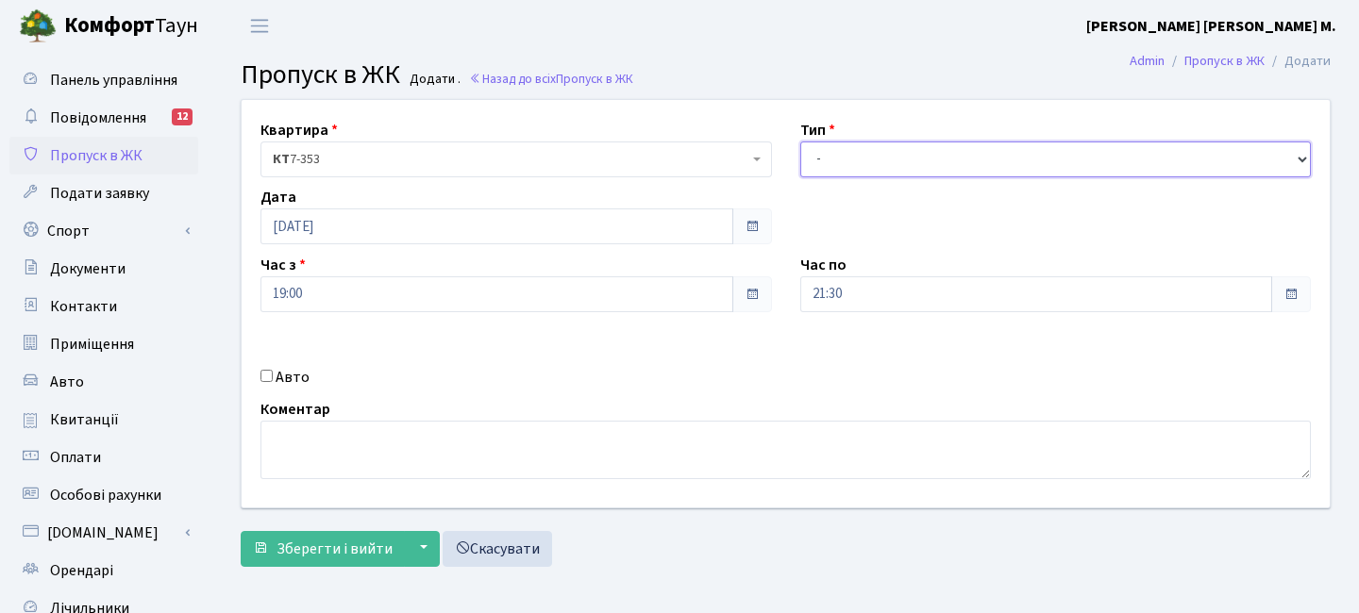
click at [855, 160] on select "- Доставка Таксі Гості Сервіс" at bounding box center [1056, 160] width 512 height 36
select select "3"
click at [800, 142] on select "- Доставка Таксі Гості Сервіс" at bounding box center [1056, 160] width 512 height 36
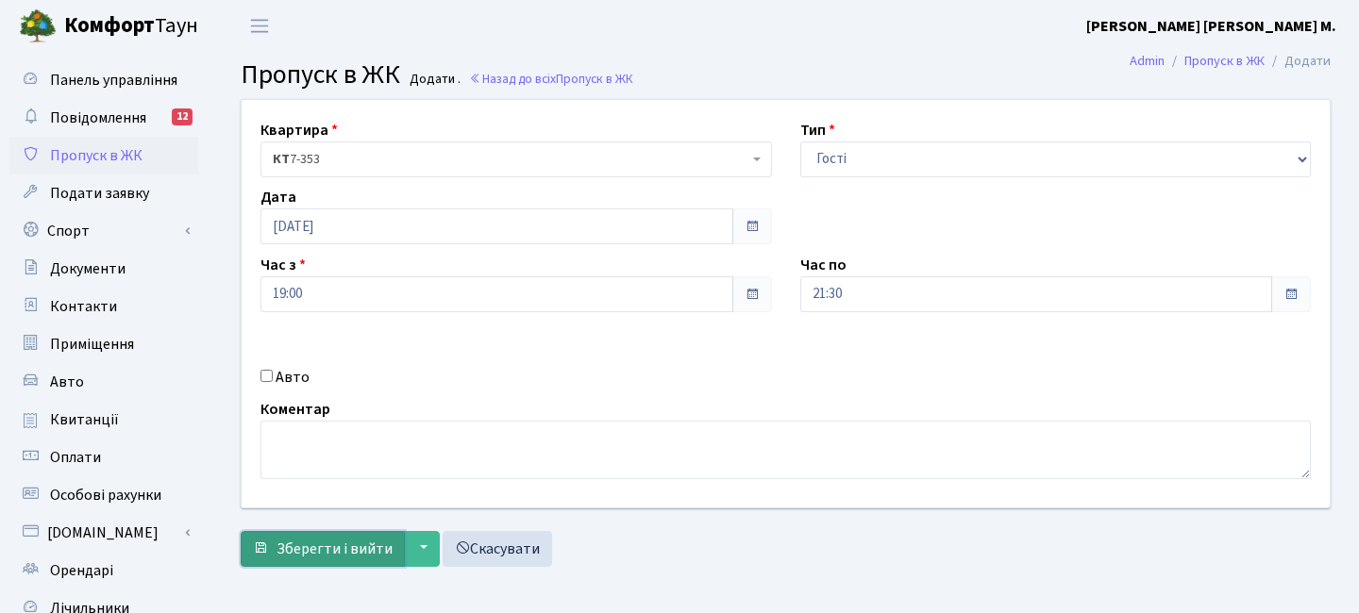
click at [343, 555] on span "Зберегти і вийти" at bounding box center [335, 549] width 116 height 21
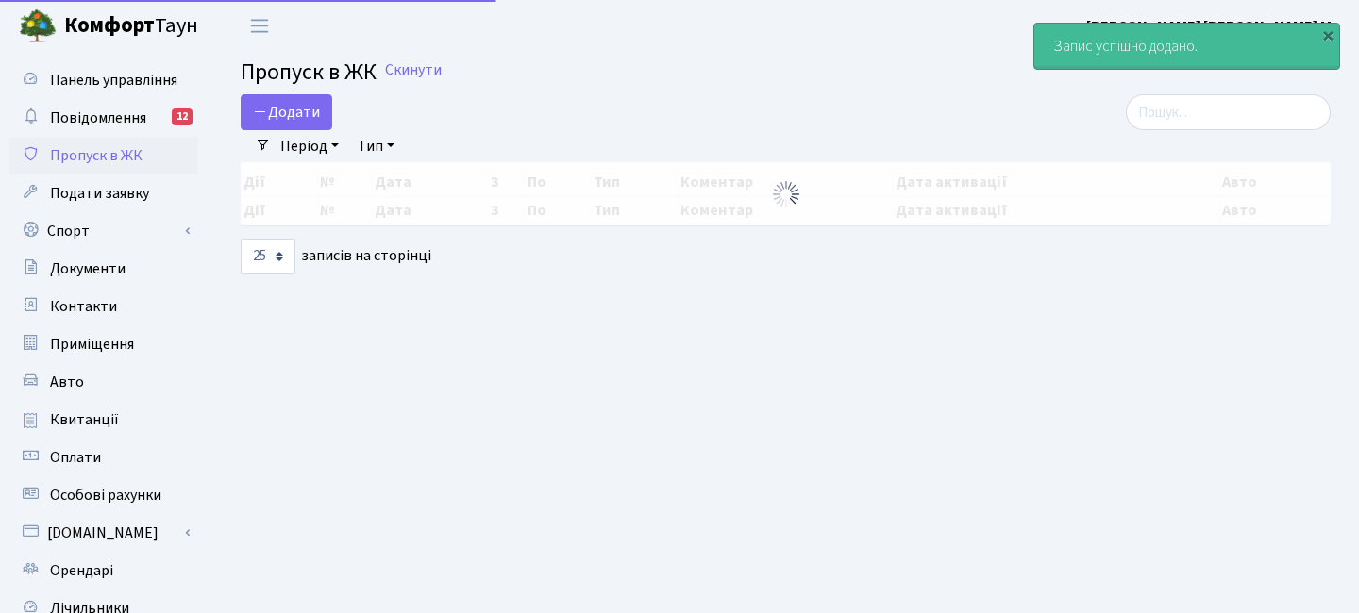
select select "25"
